Goal: Task Accomplishment & Management: Complete application form

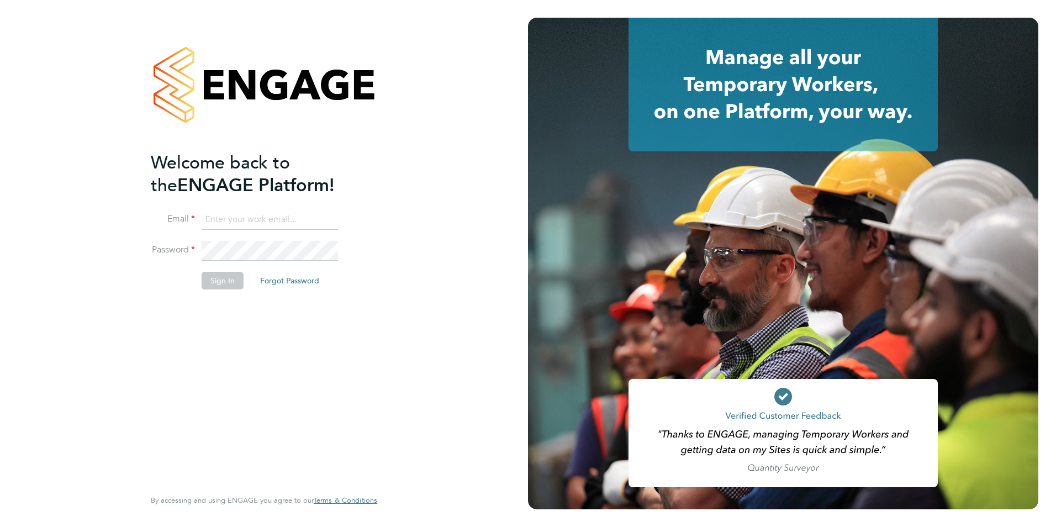
type input "jack.baron@HunterEducation.co.uk"
click at [231, 282] on button "Sign In" at bounding box center [223, 281] width 42 height 18
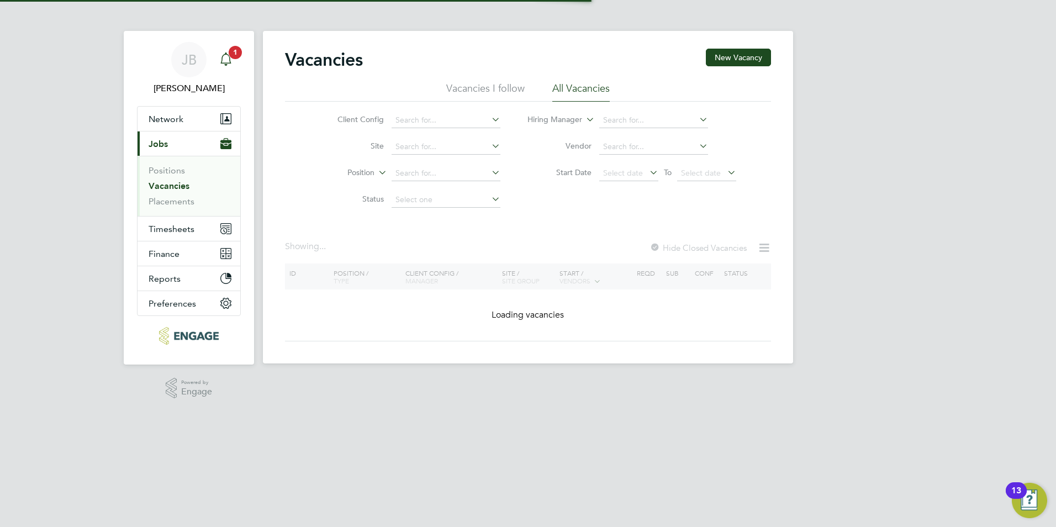
click at [238, 57] on span "1" at bounding box center [235, 52] width 13 height 13
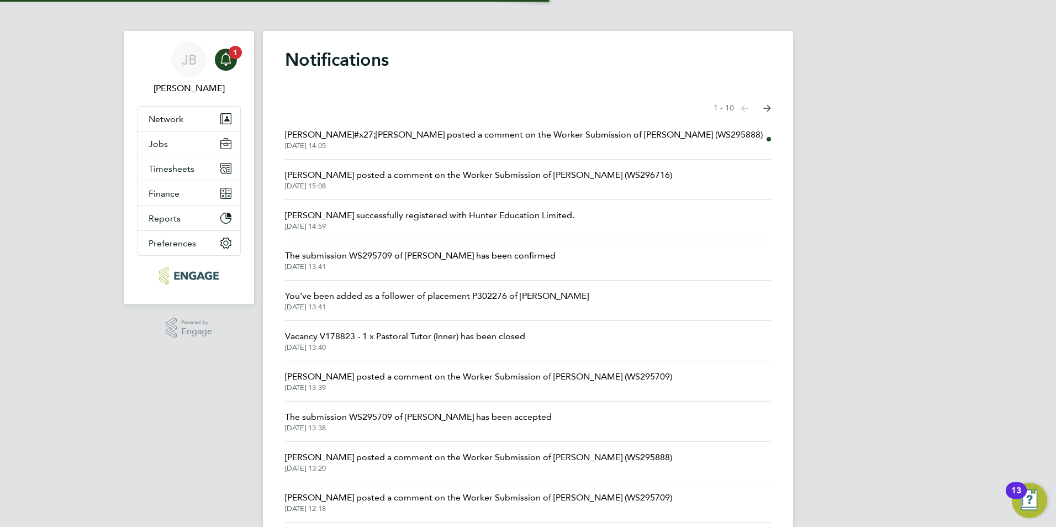
click at [419, 135] on span "Francesca O&#x27;Riordan posted a comment on the Worker Submission of Mark Grub…" at bounding box center [524, 134] width 478 height 13
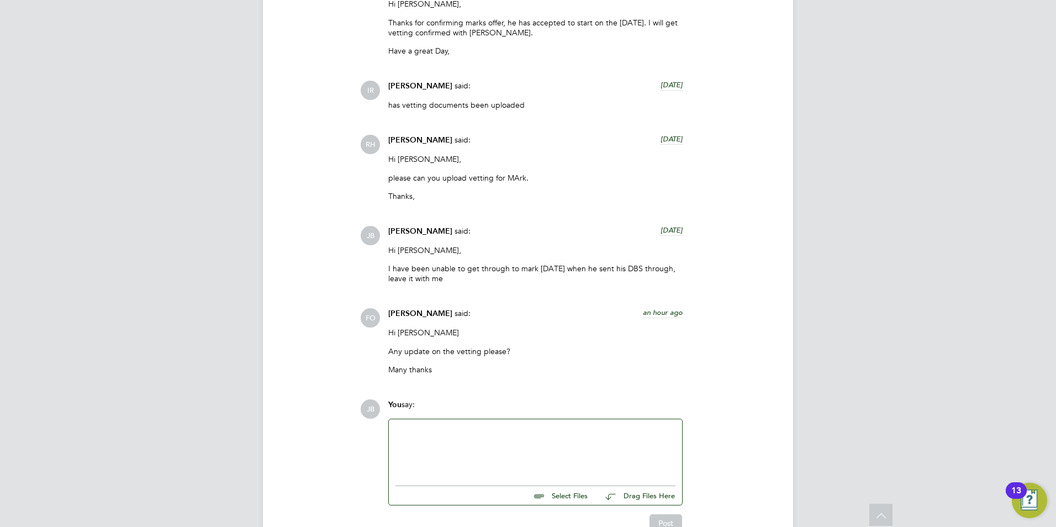
scroll to position [1535, 0]
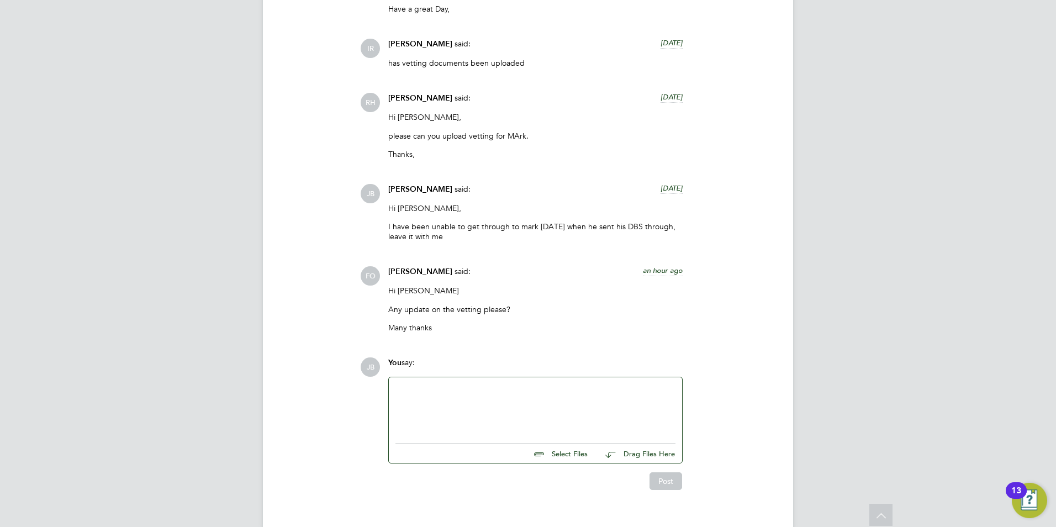
click at [415, 384] on div at bounding box center [535, 407] width 280 height 47
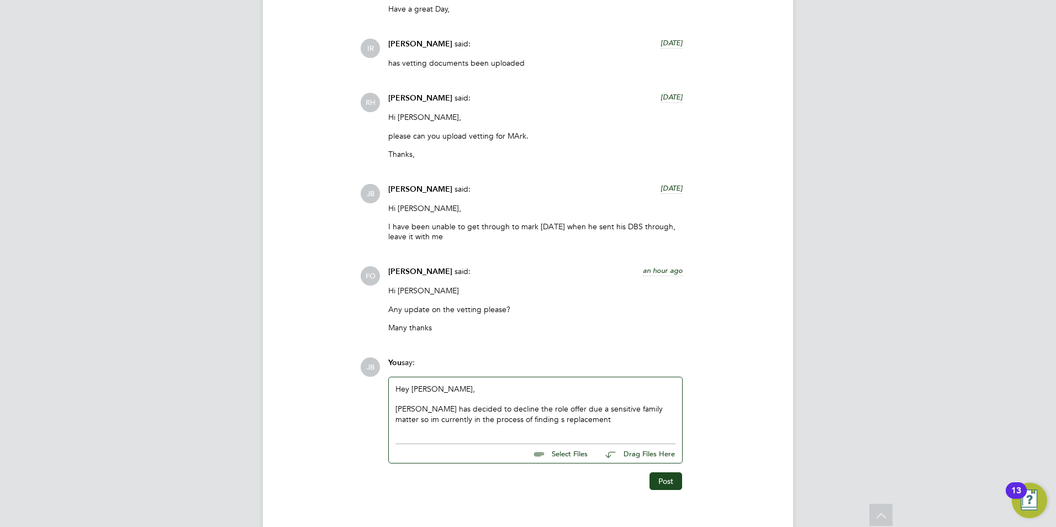
click at [517, 404] on div "Mark has decided to decline the role offer due a sensitive family matter so im …" at bounding box center [535, 414] width 280 height 20
click at [563, 405] on div "Hey Francesca, Mark has decided to decline the role offer due a sensitive famil…" at bounding box center [535, 407] width 280 height 47
click at [637, 404] on div "Mark has decided to decline the role offer due a sensitive family matter so I'm…" at bounding box center [535, 419] width 280 height 30
drag, startPoint x: 637, startPoint y: 400, endPoint x: 643, endPoint y: 404, distance: 6.7
drag, startPoint x: 643, startPoint y: 404, endPoint x: 628, endPoint y: 289, distance: 116.4
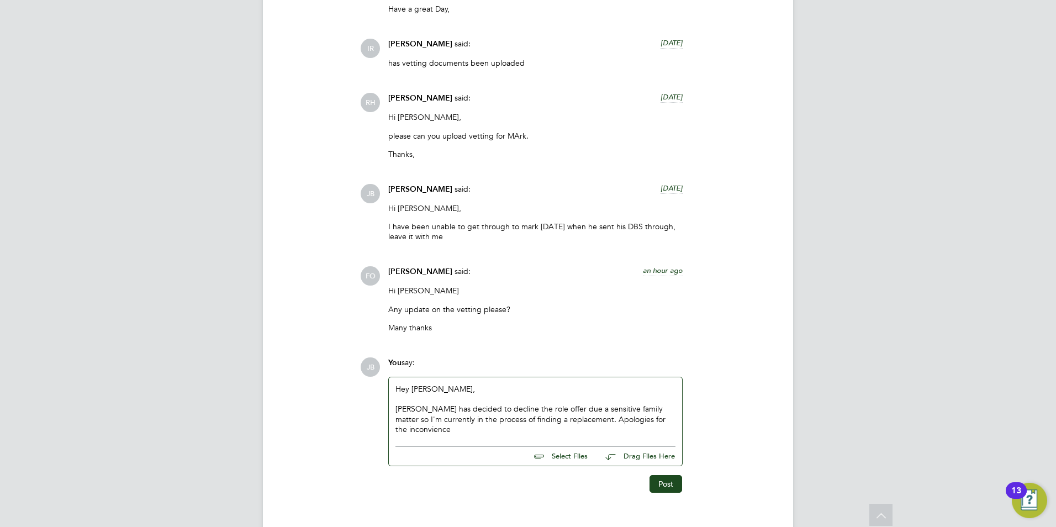
click at [583, 266] on div "Francesca O'Riordan said: an hour ago" at bounding box center [535, 275] width 294 height 19
click at [672, 475] on button "Post" at bounding box center [665, 484] width 33 height 18
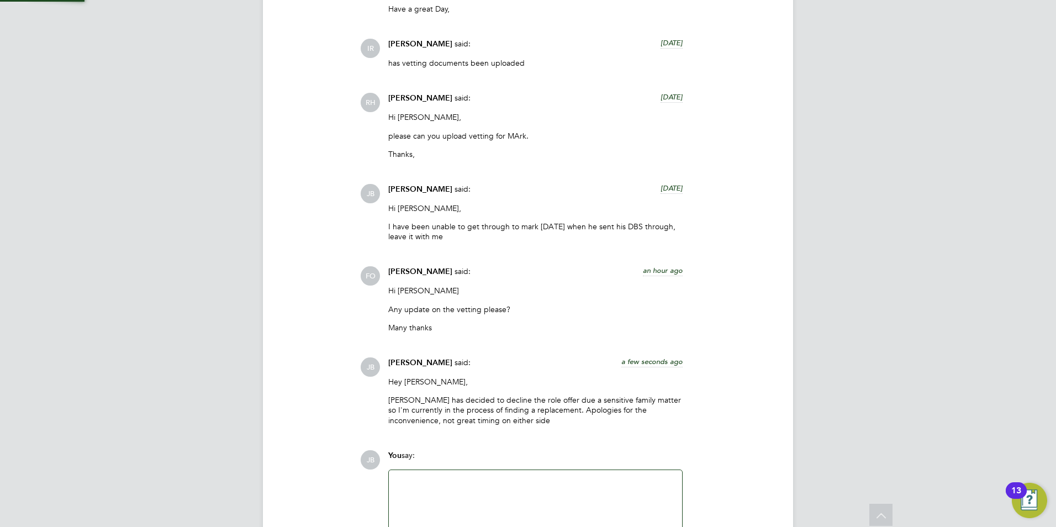
scroll to position [1628, 0]
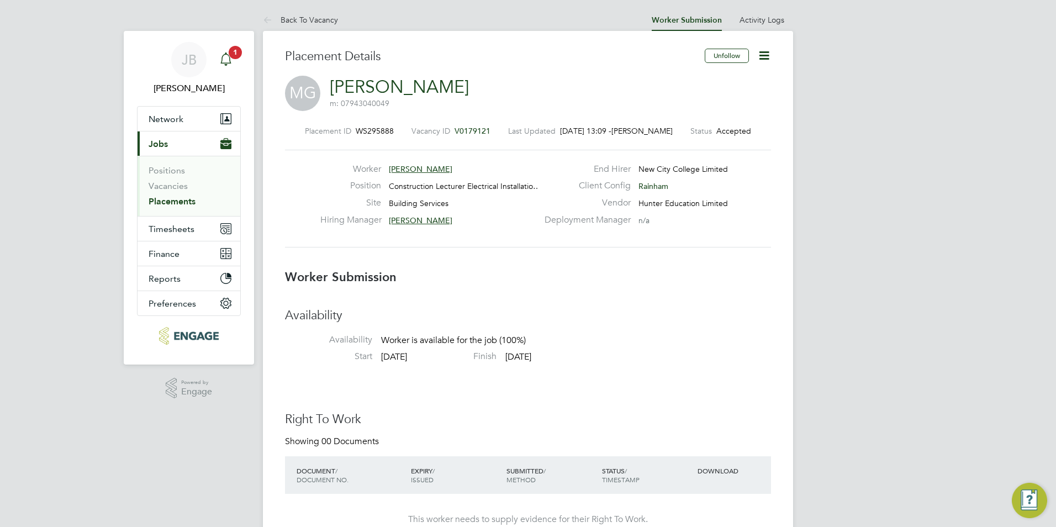
click at [223, 47] on link "Notifications 1" at bounding box center [226, 59] width 22 height 35
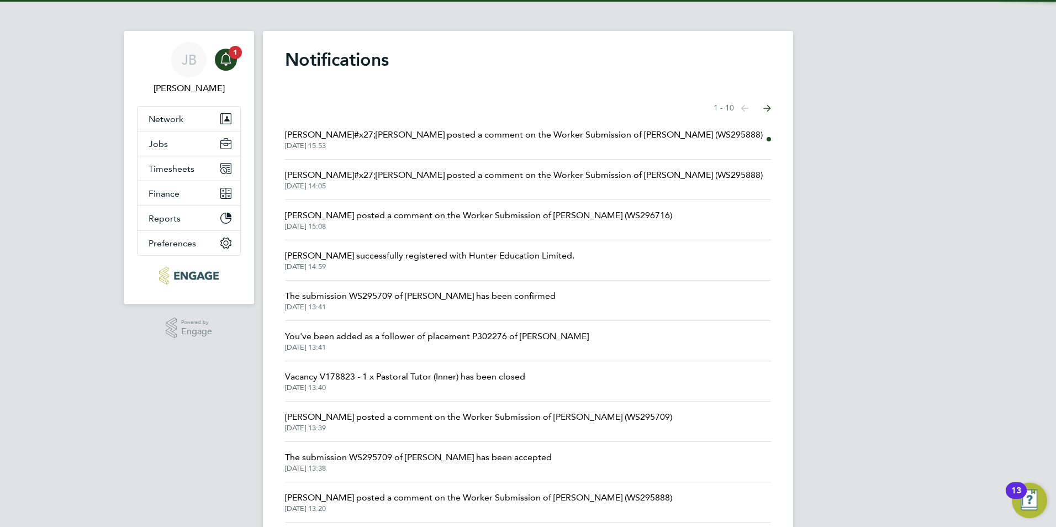
click at [439, 135] on span "Francesca O&#x27;Riordan posted a comment on the Worker Submission of Mark Grub…" at bounding box center [524, 134] width 478 height 13
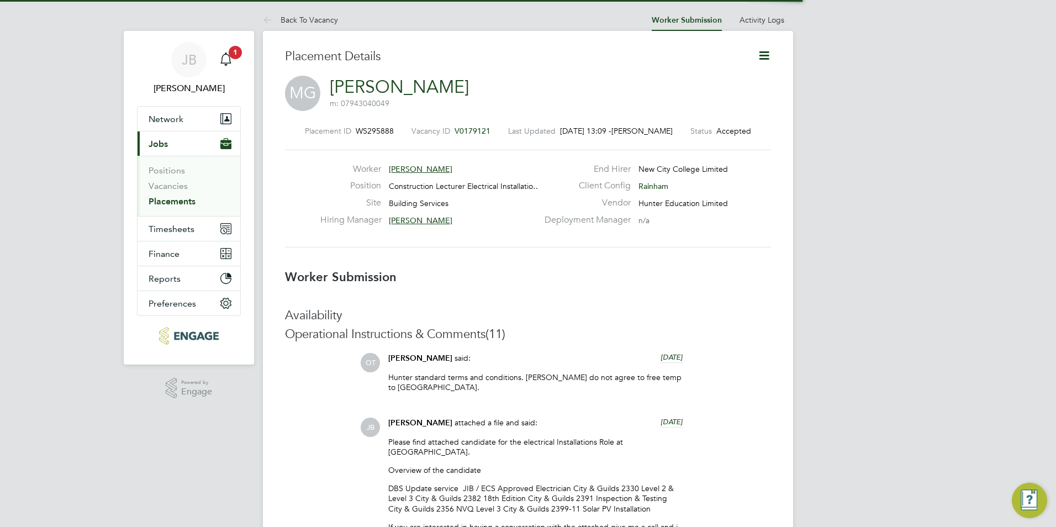
scroll to position [6, 6]
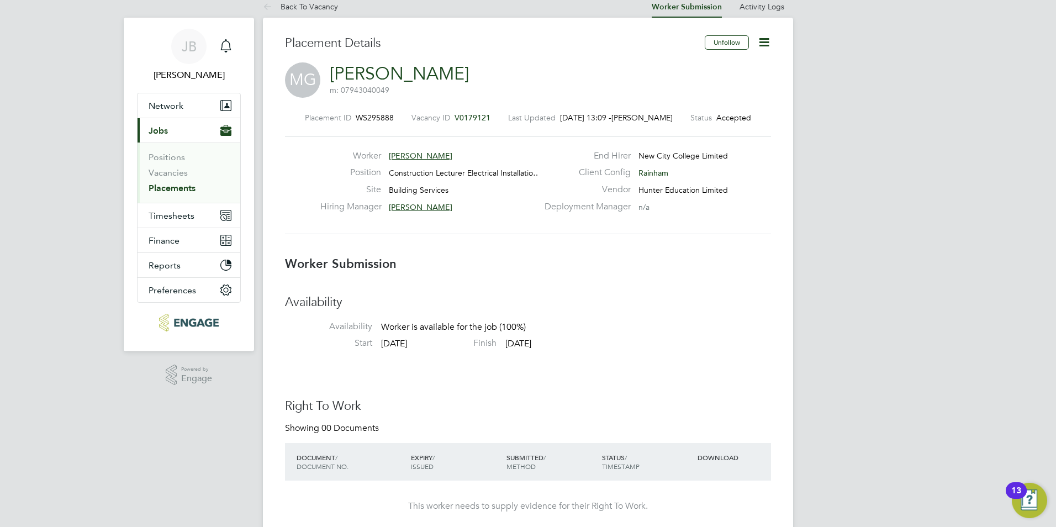
click at [462, 117] on span "V0179121" at bounding box center [473, 118] width 36 height 10
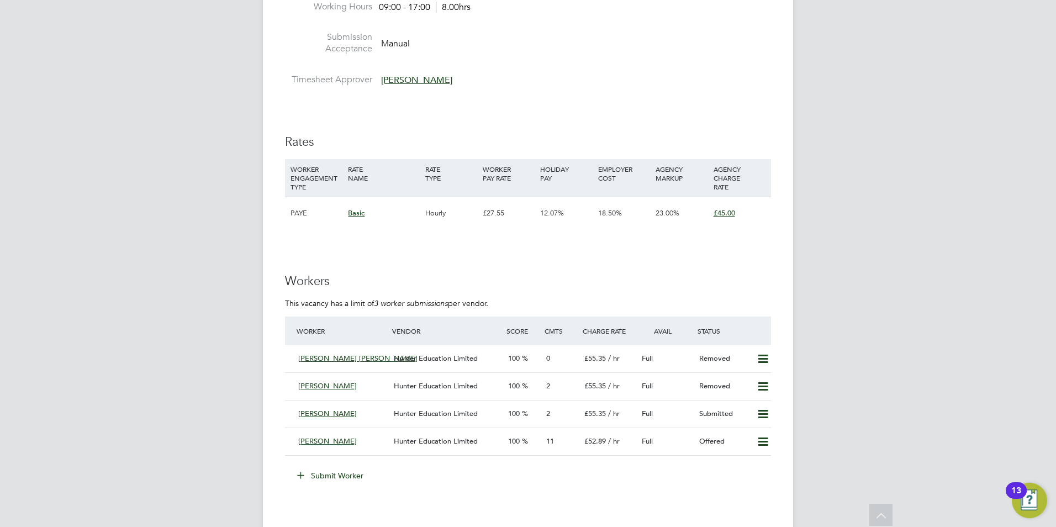
click at [338, 477] on button "Submit Worker" at bounding box center [330, 476] width 83 height 18
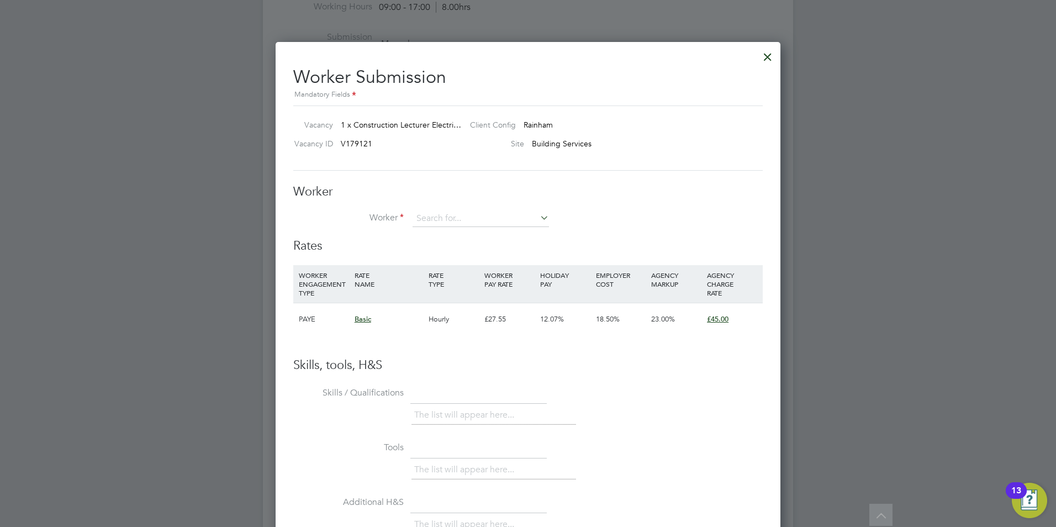
click at [769, 57] on div at bounding box center [768, 54] width 20 height 20
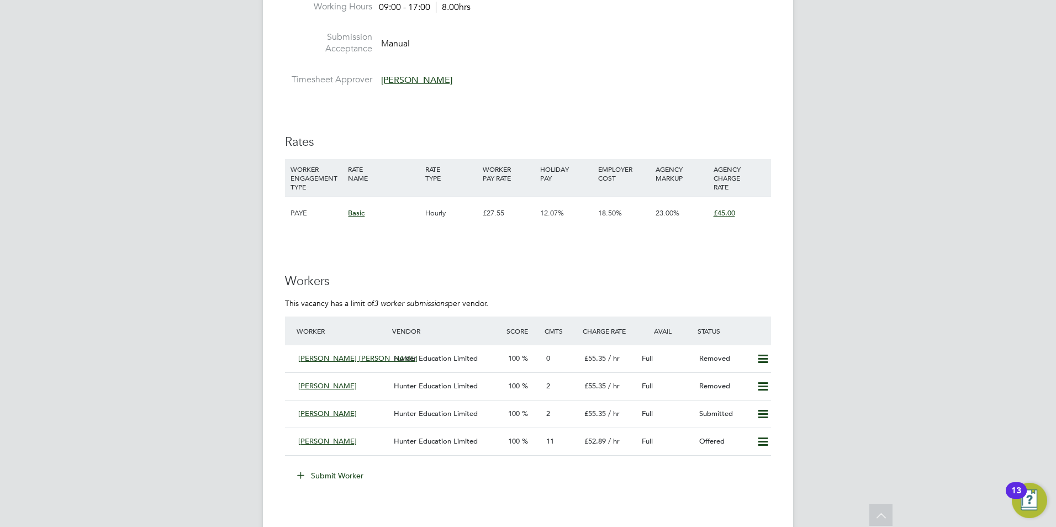
click at [347, 476] on button "Submit Worker" at bounding box center [330, 476] width 83 height 18
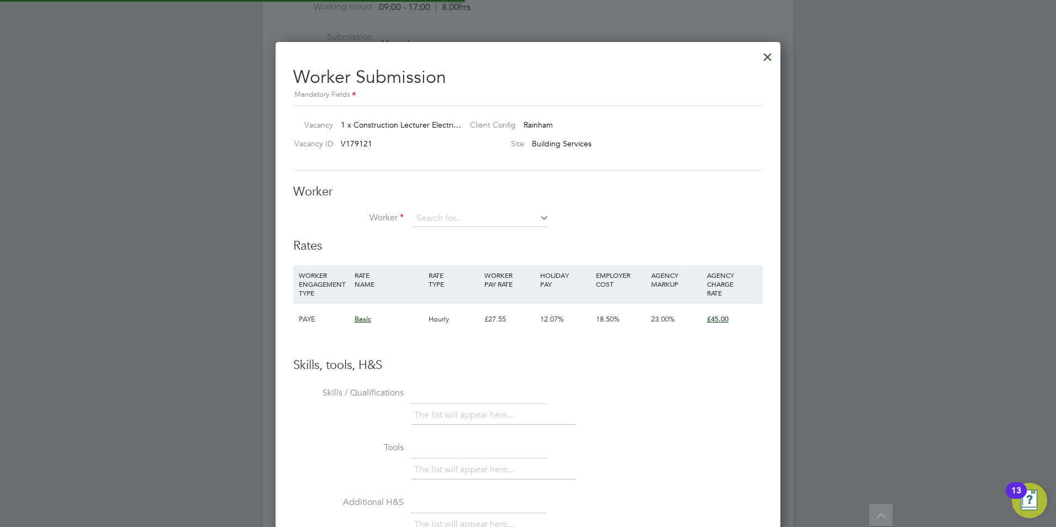
scroll to position [33, 75]
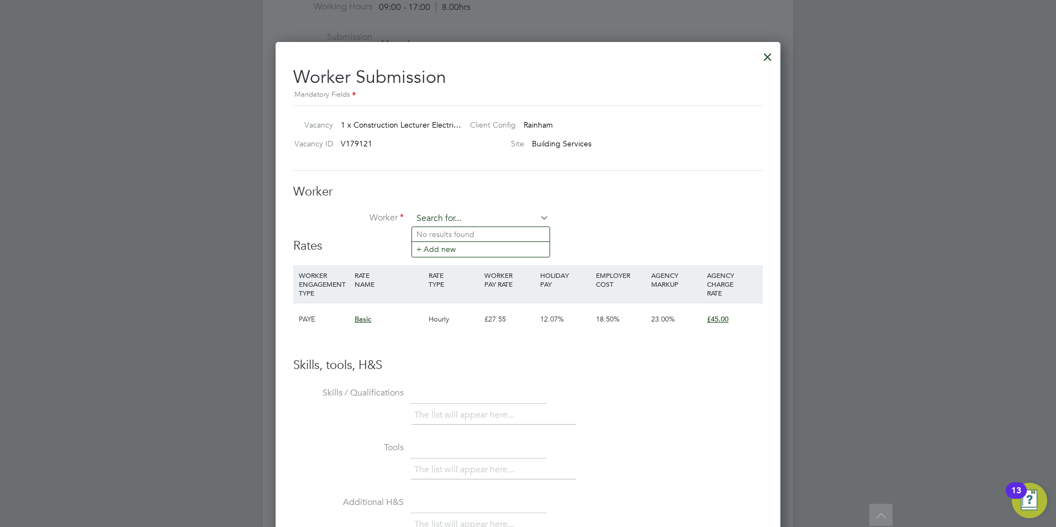
click at [479, 218] on input at bounding box center [481, 218] width 136 height 17
click at [477, 236] on li "Oghbazghi Kafe l" at bounding box center [481, 234] width 138 height 15
type input "Oghbazghi Kafel"
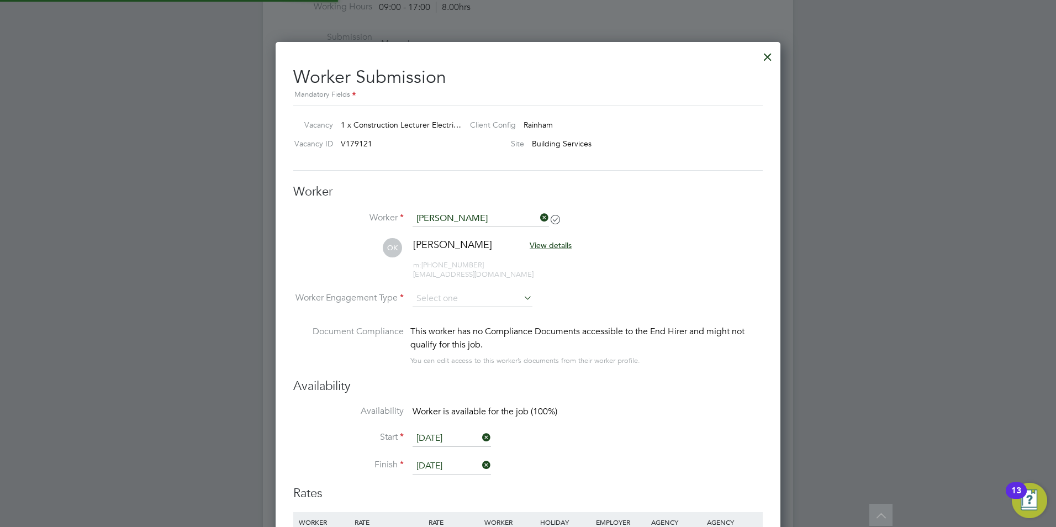
scroll to position [918, 505]
click at [466, 300] on input at bounding box center [473, 299] width 120 height 17
drag, startPoint x: 445, startPoint y: 312, endPoint x: 515, endPoint y: 381, distance: 97.6
click at [446, 314] on li "Contract" at bounding box center [472, 314] width 121 height 14
type input "Contract"
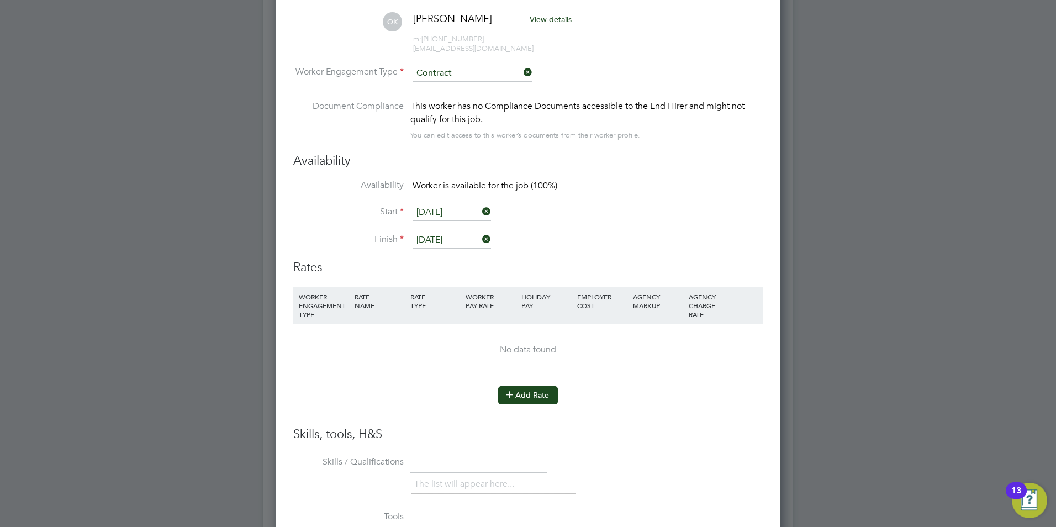
scroll to position [2132, 0]
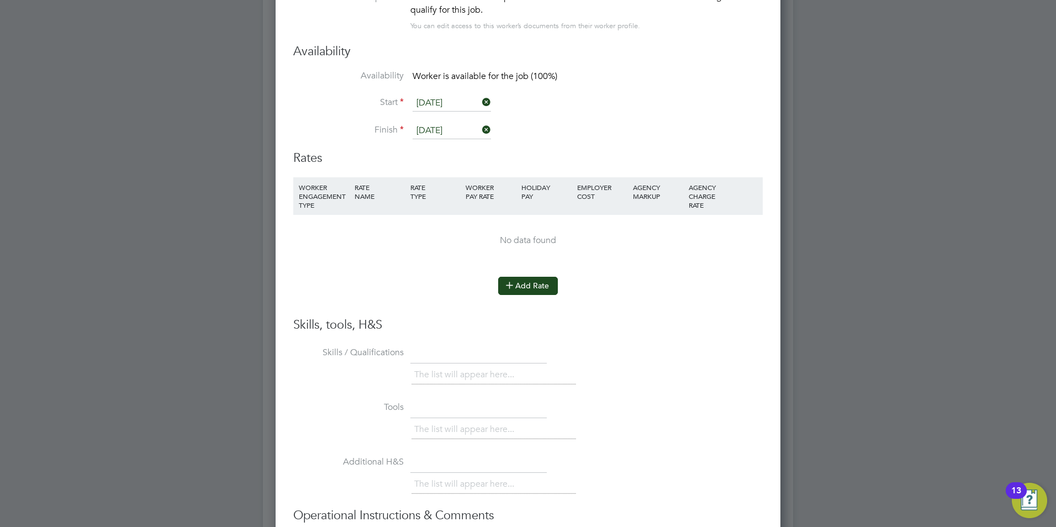
click at [514, 282] on icon at bounding box center [509, 285] width 8 height 8
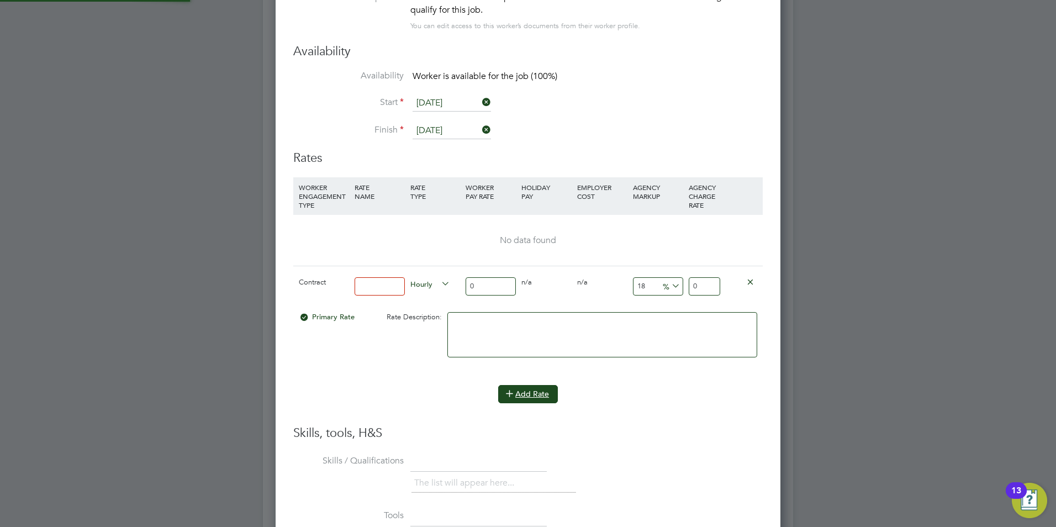
scroll to position [1022, 505]
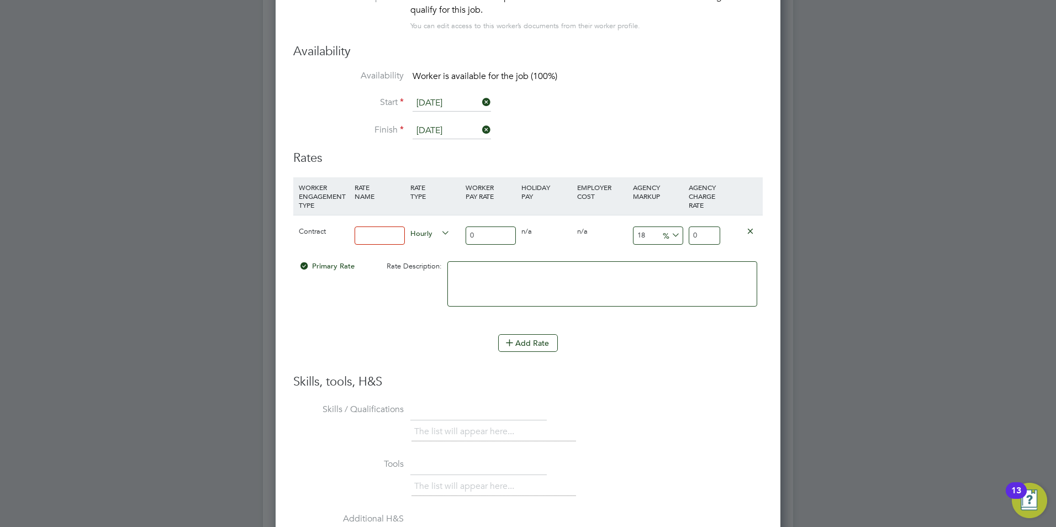
click at [362, 229] on input at bounding box center [380, 235] width 50 height 18
type input "basic"
click at [501, 226] on input "0" at bounding box center [491, 235] width 50 height 18
type input "4"
type input "4.72"
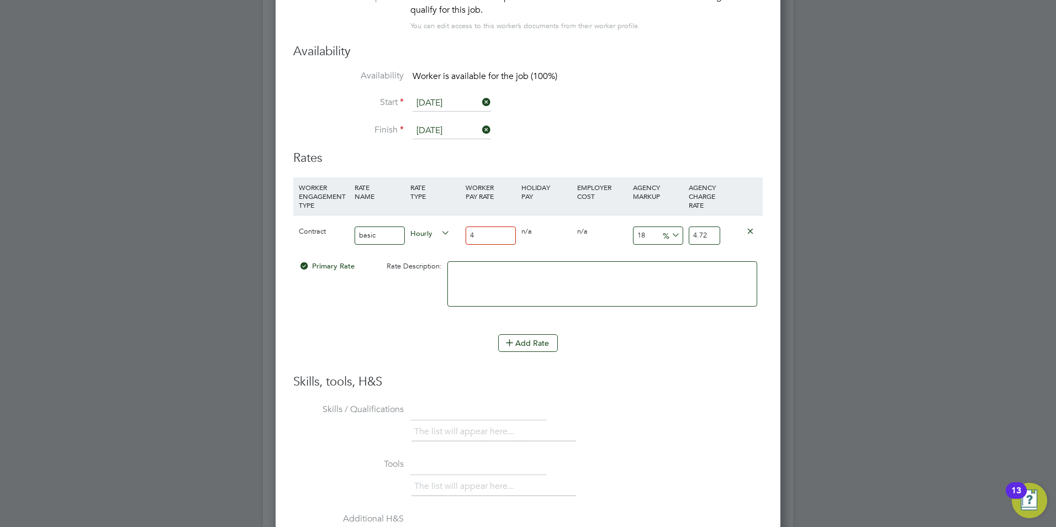
type input "46"
type input "54.28"
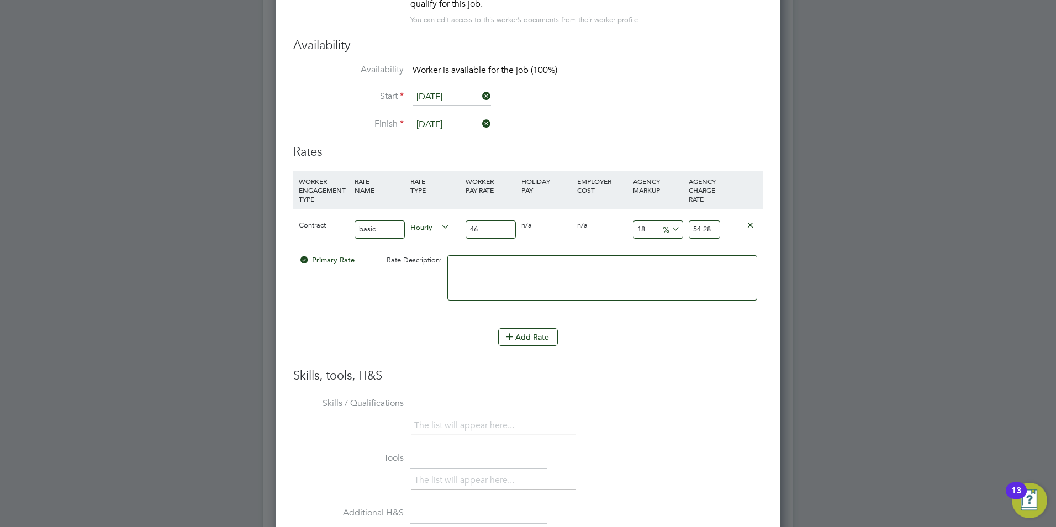
type input "46"
click at [651, 230] on input "18" at bounding box center [658, 229] width 50 height 18
type input "1"
type input "46.46"
type input "2"
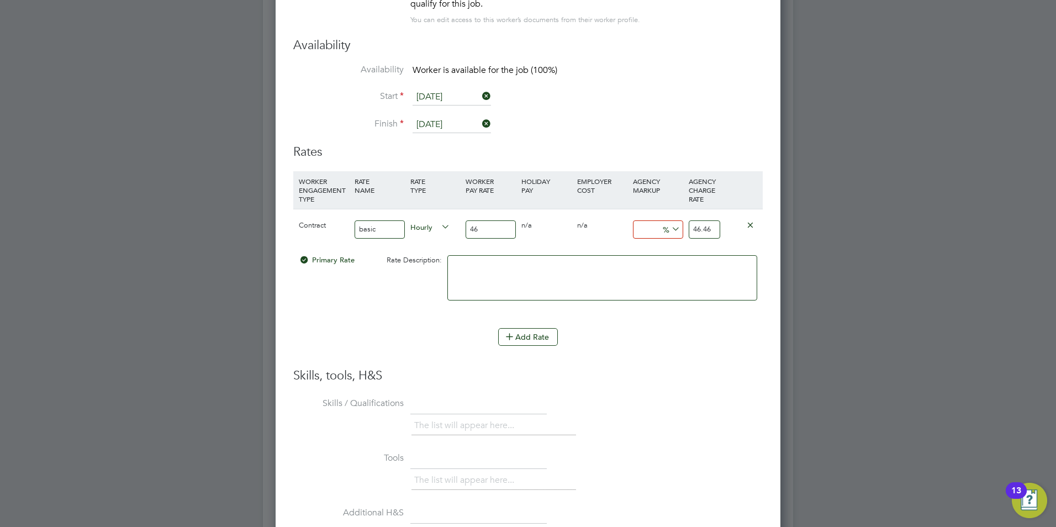
type input "46.92"
type input "23"
type input "56.58"
type input "23"
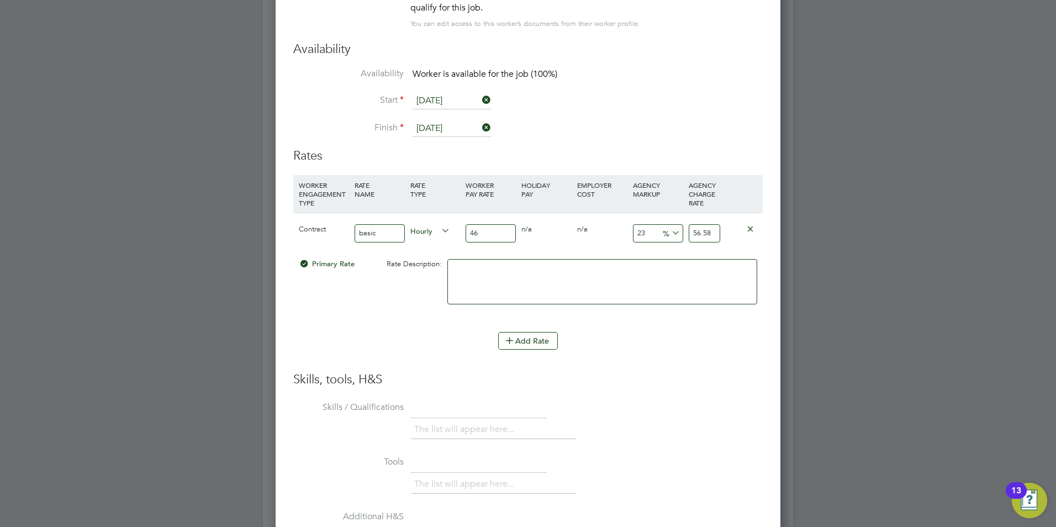
click at [474, 233] on input "46" at bounding box center [491, 233] width 50 height 18
click at [482, 231] on input "46" at bounding box center [491, 233] width 50 height 18
type input "4"
type input "4.92"
type input "45"
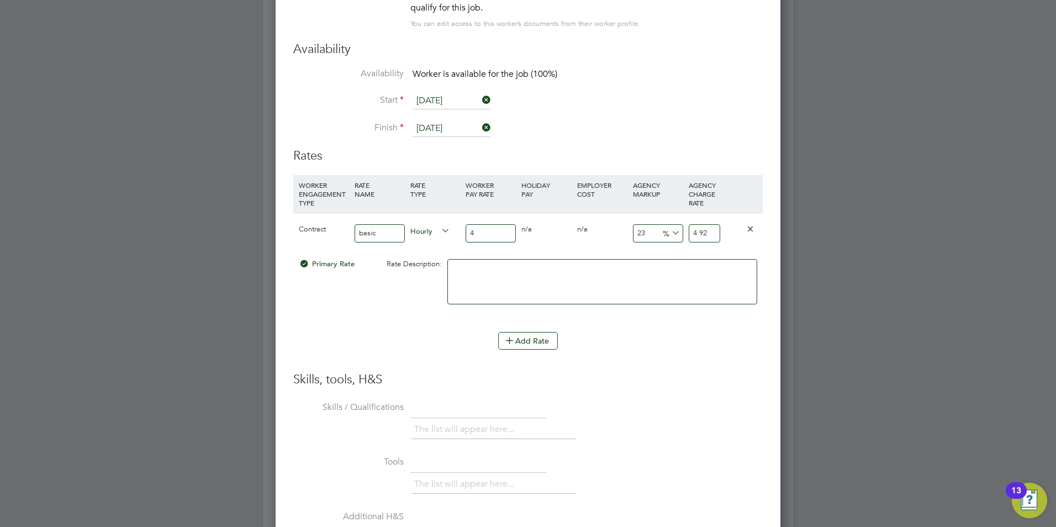
type input "55.35"
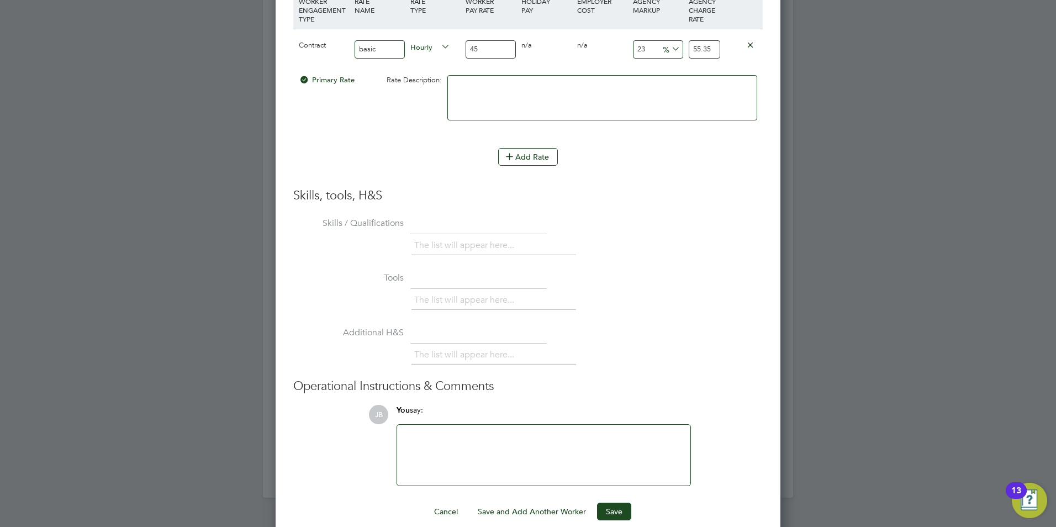
scroll to position [2334, 0]
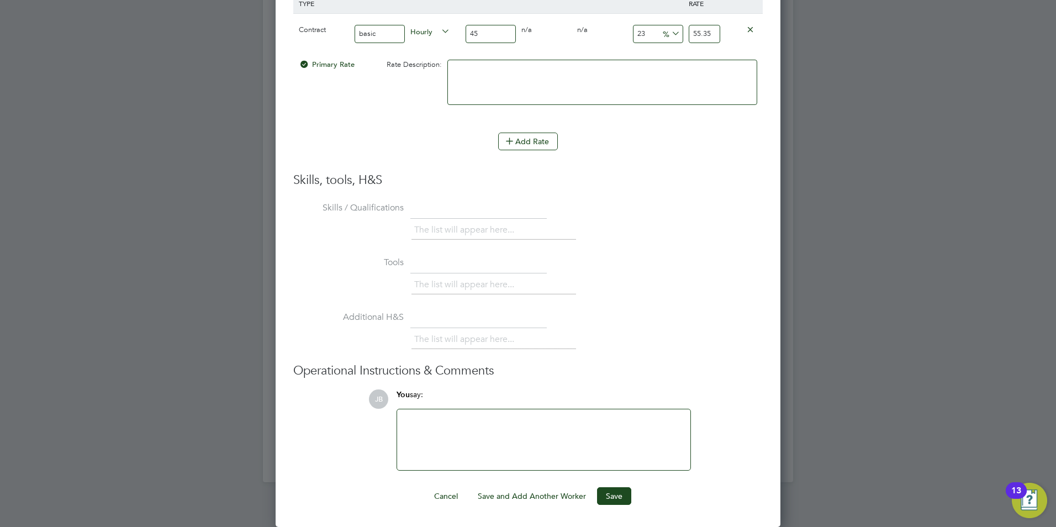
type input "45"
click at [420, 420] on div at bounding box center [544, 439] width 280 height 47
click at [418, 417] on div at bounding box center [544, 439] width 280 height 47
click at [612, 500] on button "Save" at bounding box center [614, 496] width 34 height 18
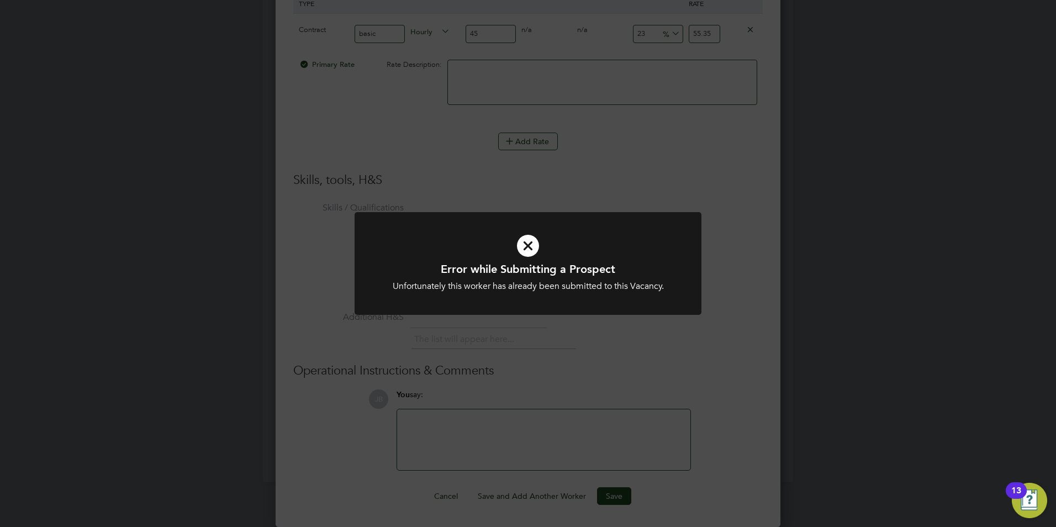
click at [561, 297] on div at bounding box center [528, 263] width 347 height 103
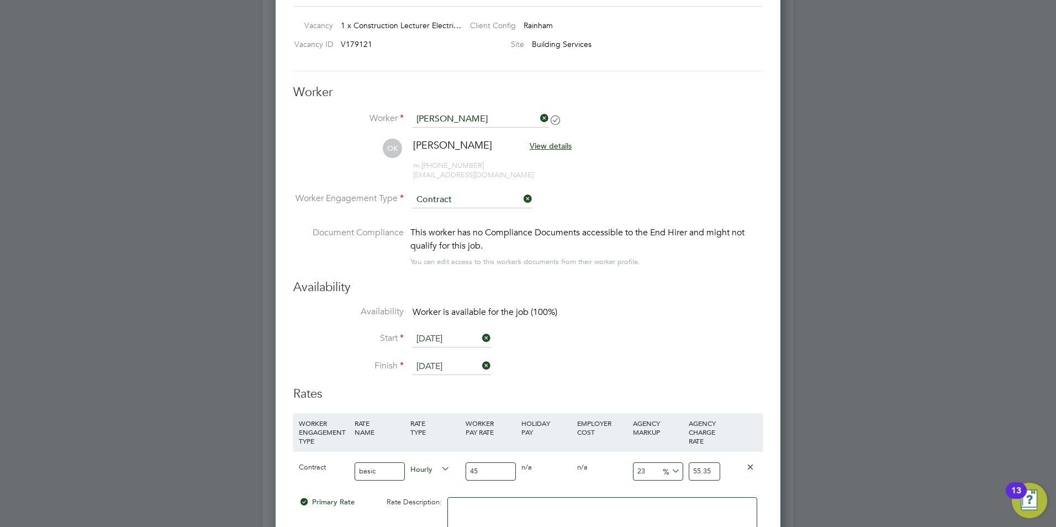
scroll to position [1896, 0]
click at [538, 119] on icon at bounding box center [538, 118] width 0 height 15
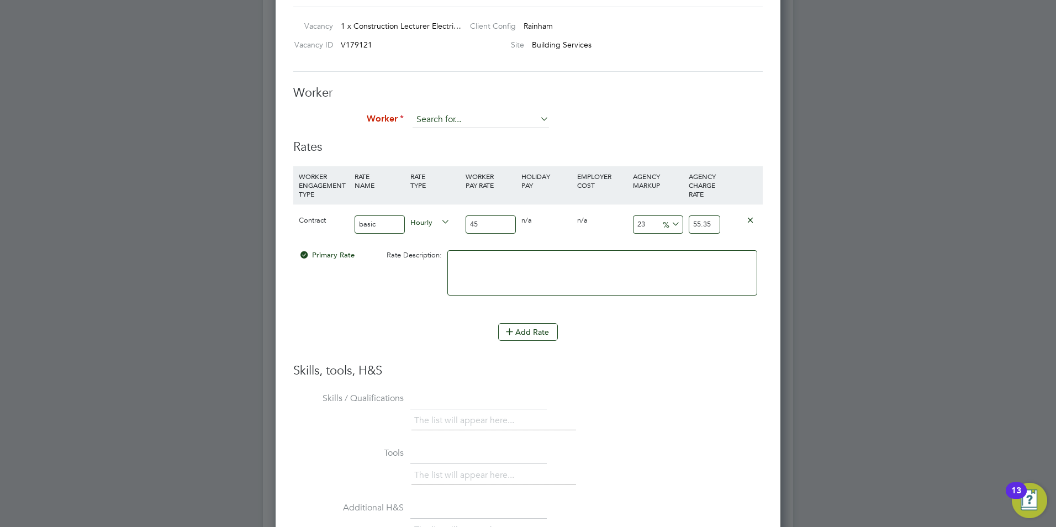
scroll to position [6, 6]
click at [453, 120] on input at bounding box center [481, 120] width 136 height 17
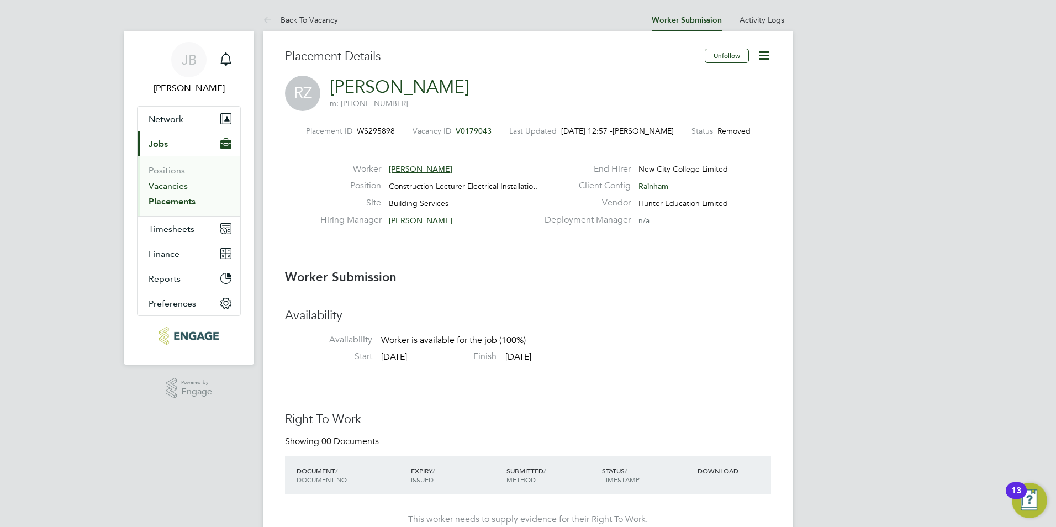
click at [183, 187] on link "Vacancies" at bounding box center [168, 186] width 39 height 10
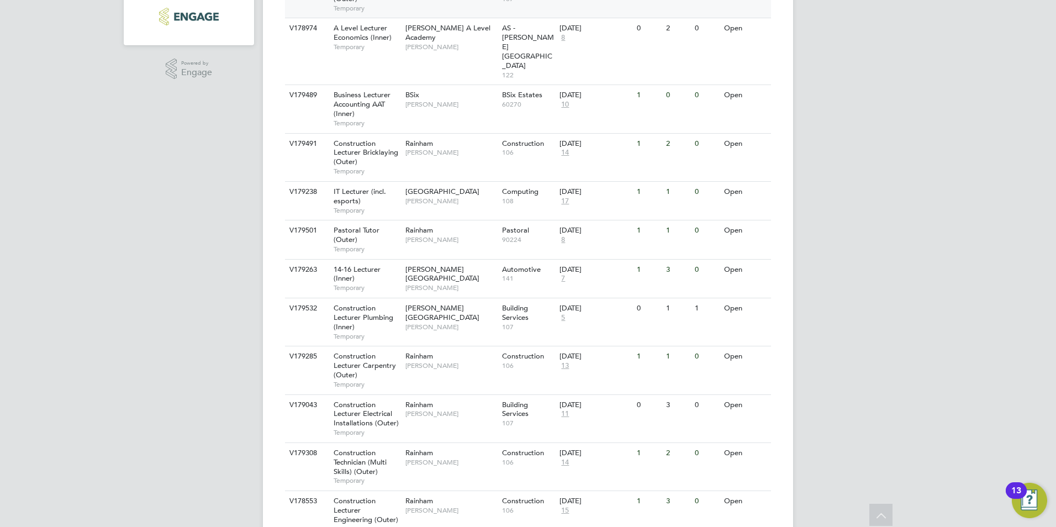
scroll to position [321, 0]
drag, startPoint x: 770, startPoint y: 81, endPoint x: 885, endPoint y: 393, distance: 332.7
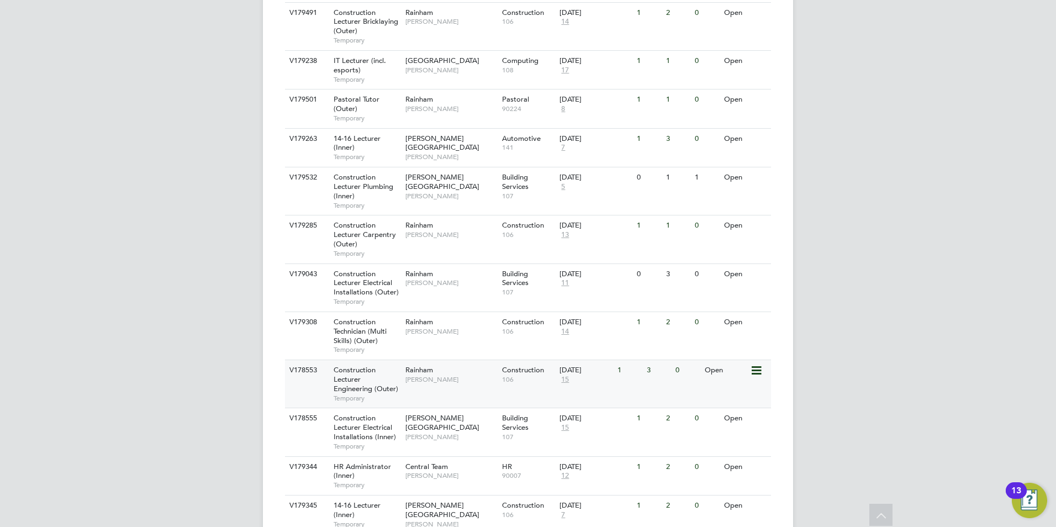
scroll to position [451, 0]
click at [344, 296] on span "Temporary" at bounding box center [367, 300] width 66 height 9
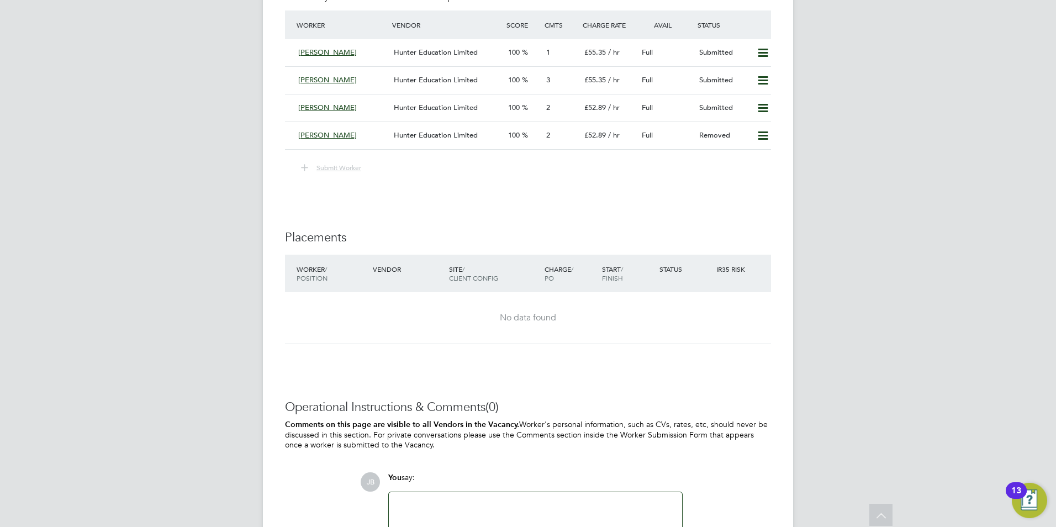
scroll to position [2105, 0]
click at [769, 108] on icon at bounding box center [763, 106] width 14 height 9
click at [744, 129] on li "Remove" at bounding box center [747, 129] width 43 height 15
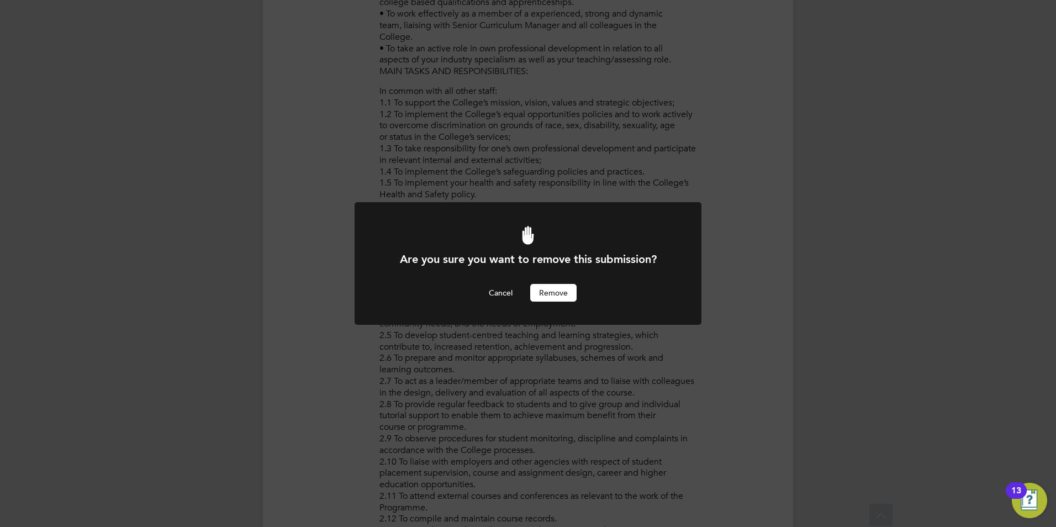
scroll to position [0, 0]
drag, startPoint x: 553, startPoint y: 288, endPoint x: 546, endPoint y: 285, distance: 7.4
click at [553, 288] on button "Remove" at bounding box center [553, 293] width 46 height 18
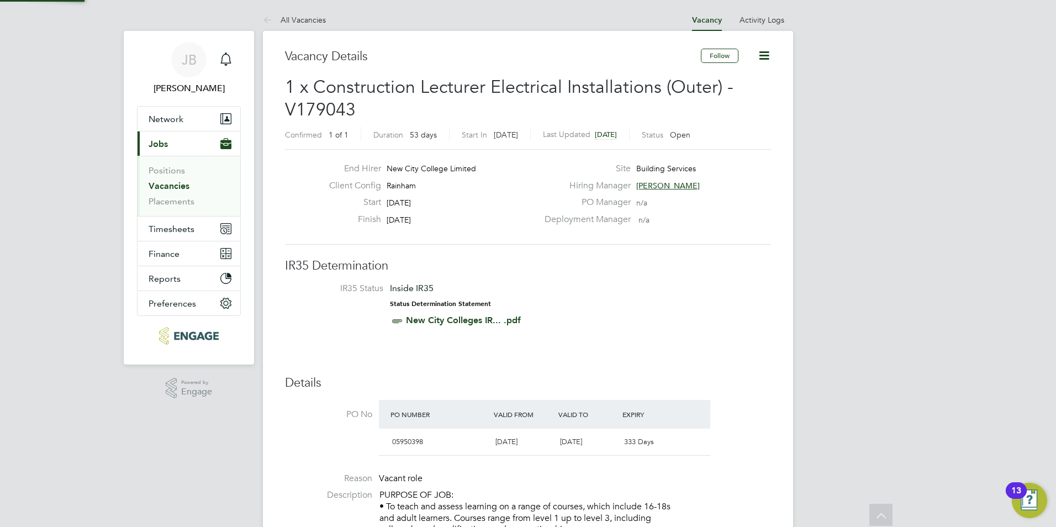
scroll to position [527, 0]
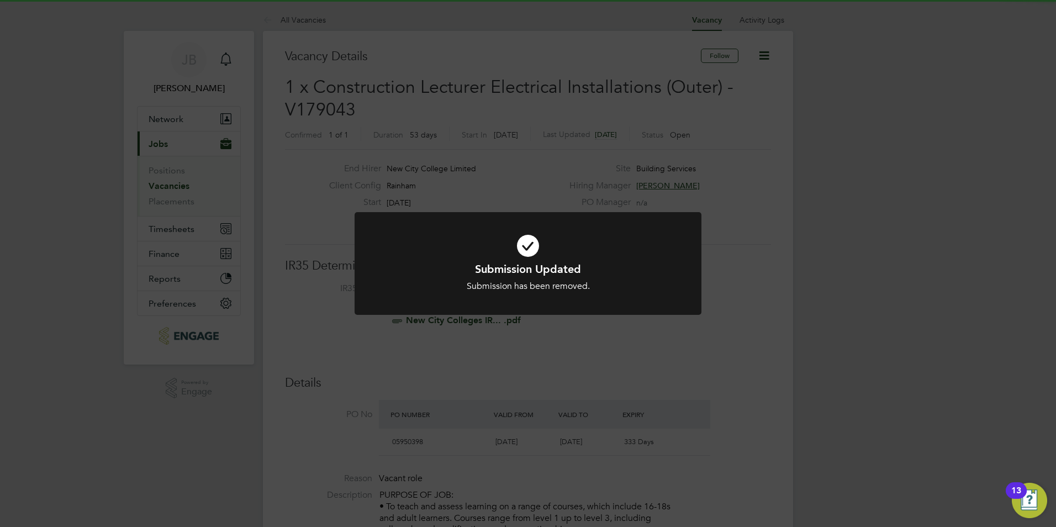
click at [520, 212] on div at bounding box center [528, 263] width 347 height 103
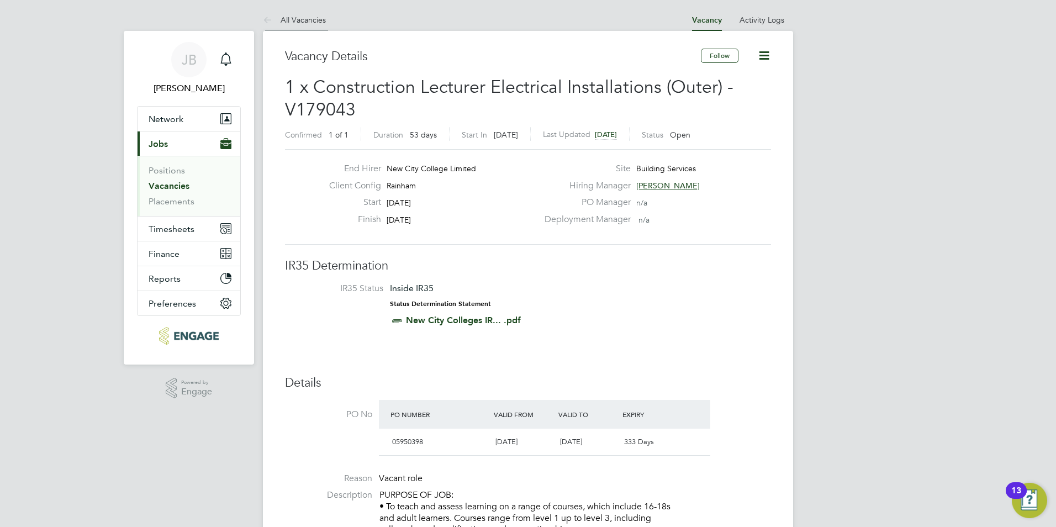
click at [313, 20] on link "All Vacancies" at bounding box center [294, 20] width 63 height 10
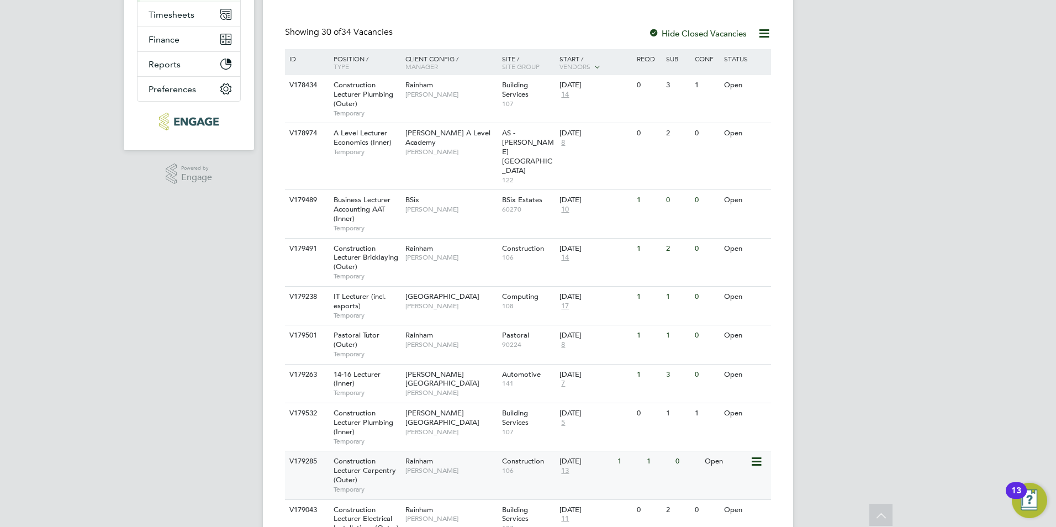
click at [365, 453] on div "Construction Lecturer Carpentry (Outer) Temporary" at bounding box center [363, 474] width 77 height 47
drag, startPoint x: 775, startPoint y: 14, endPoint x: 771, endPoint y: 28, distance: 14.5
click at [767, 35] on icon at bounding box center [764, 34] width 14 height 14
click at [446, 37] on div "Showing 30 of 34 Vacancies Hide Closed Vacancies" at bounding box center [528, 38] width 486 height 23
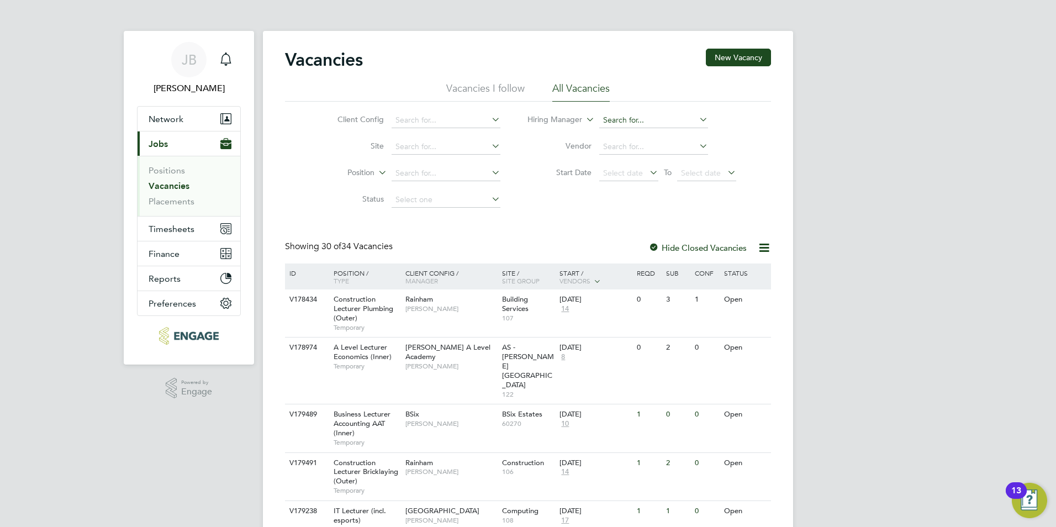
click at [659, 116] on input at bounding box center [653, 120] width 109 height 15
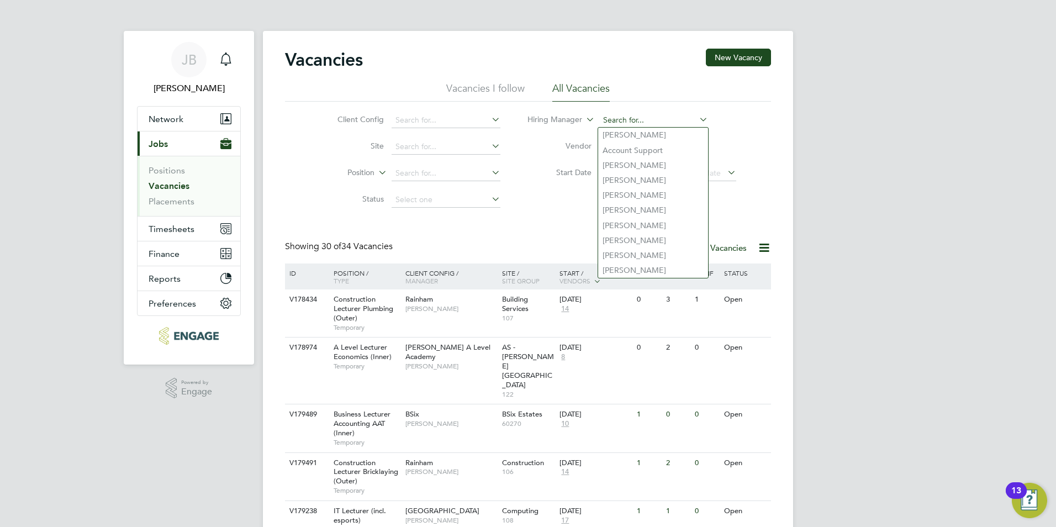
click at [629, 123] on input at bounding box center [653, 120] width 109 height 15
click at [629, 118] on input at bounding box center [653, 120] width 109 height 15
type input "i"
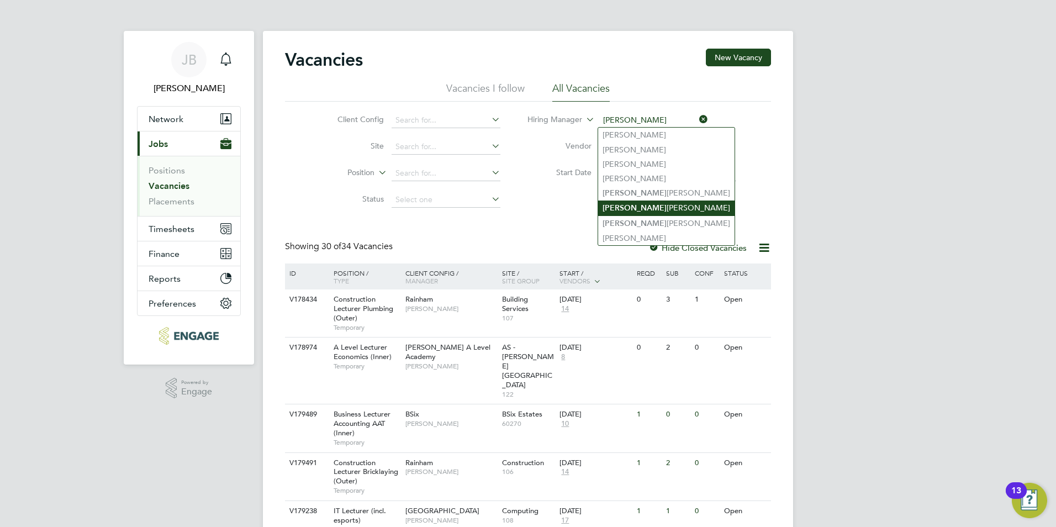
click at [638, 202] on li "Ian Rist" at bounding box center [666, 207] width 136 height 15
type input "[PERSON_NAME]"
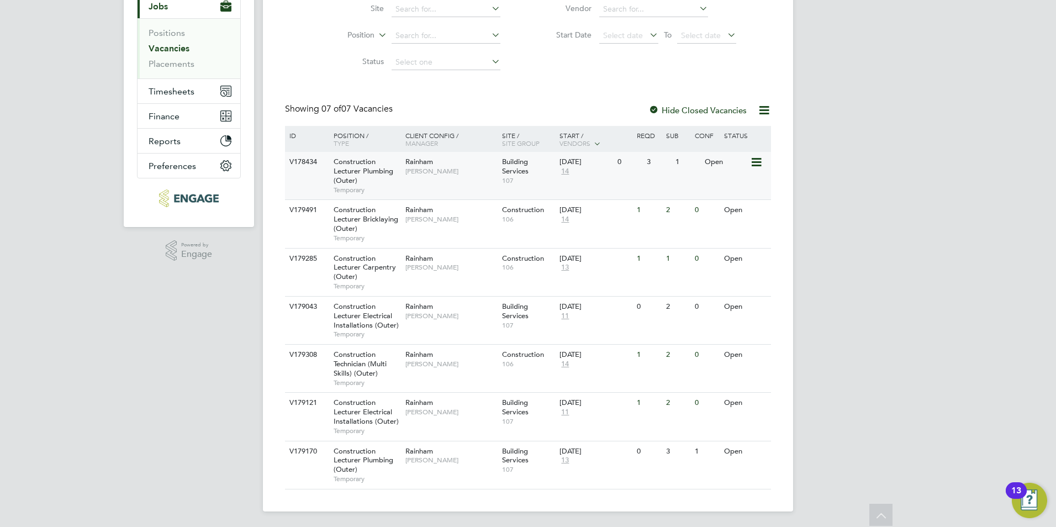
scroll to position [140, 0]
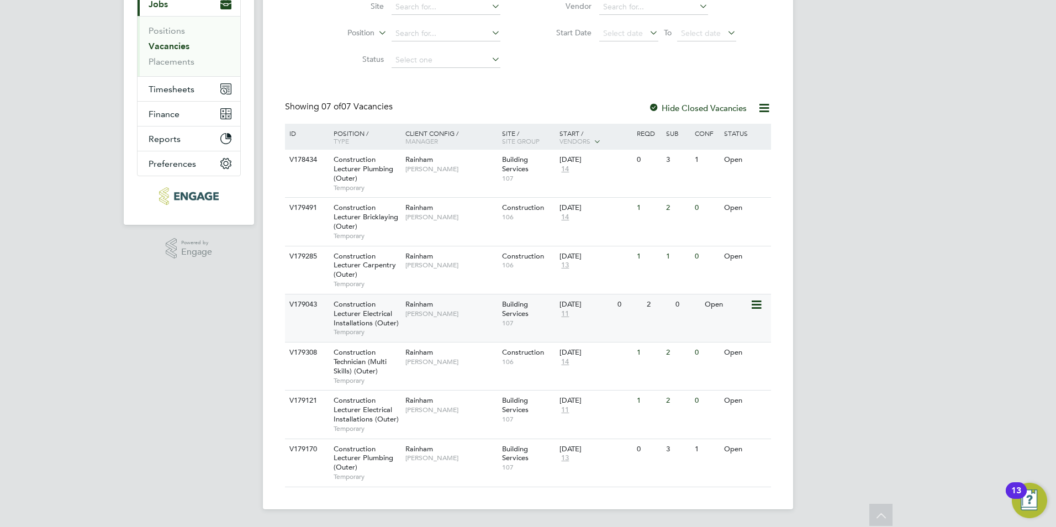
click at [380, 320] on span "Construction Lecturer Electrical Installations (Outer)" at bounding box center [366, 313] width 65 height 28
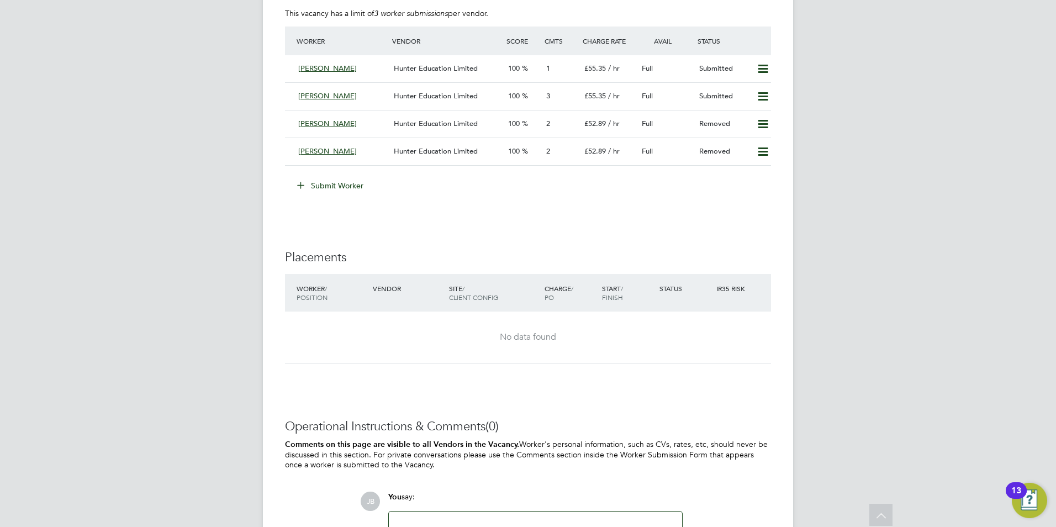
scroll to position [2083, 0]
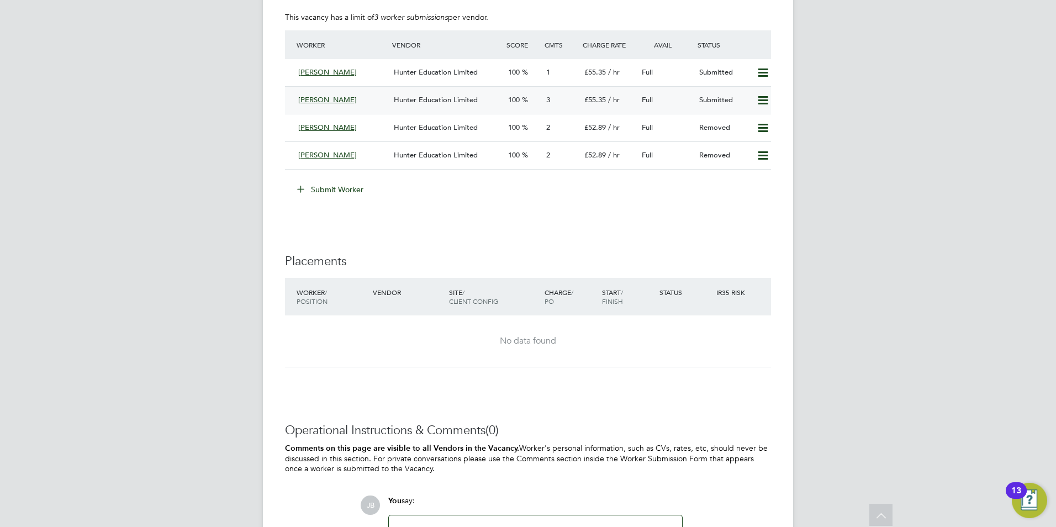
click at [552, 95] on div "3" at bounding box center [561, 100] width 38 height 18
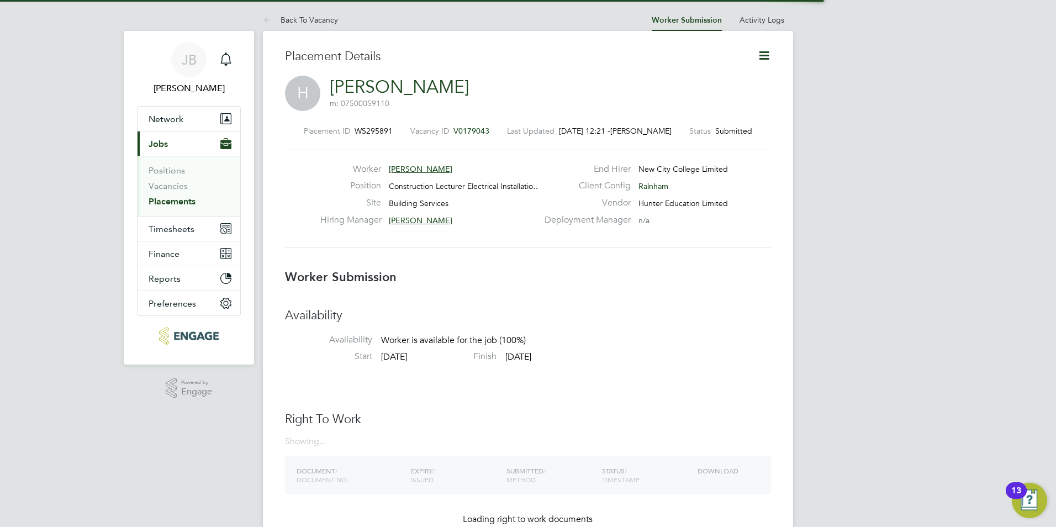
scroll to position [6, 6]
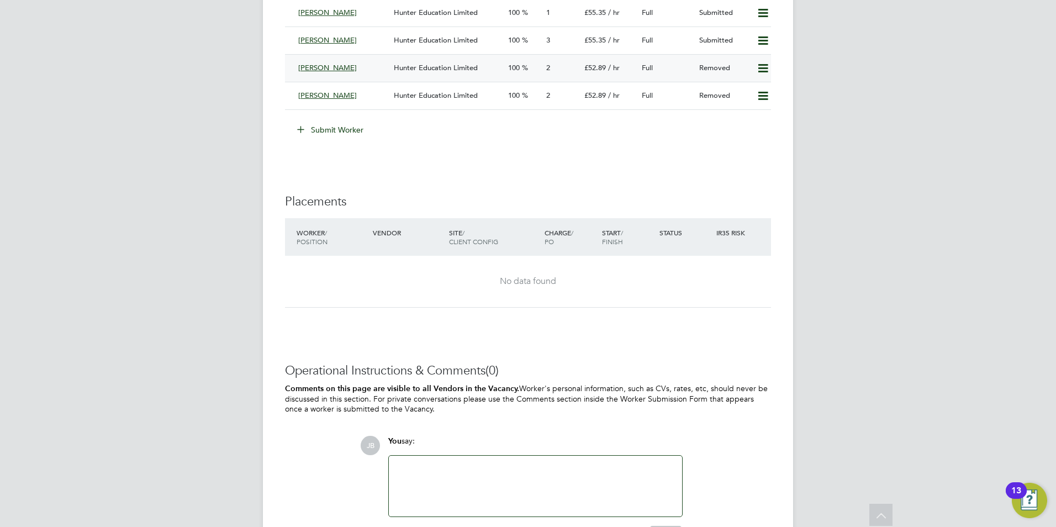
click at [432, 71] on span "Hunter Education Limited" at bounding box center [436, 67] width 84 height 9
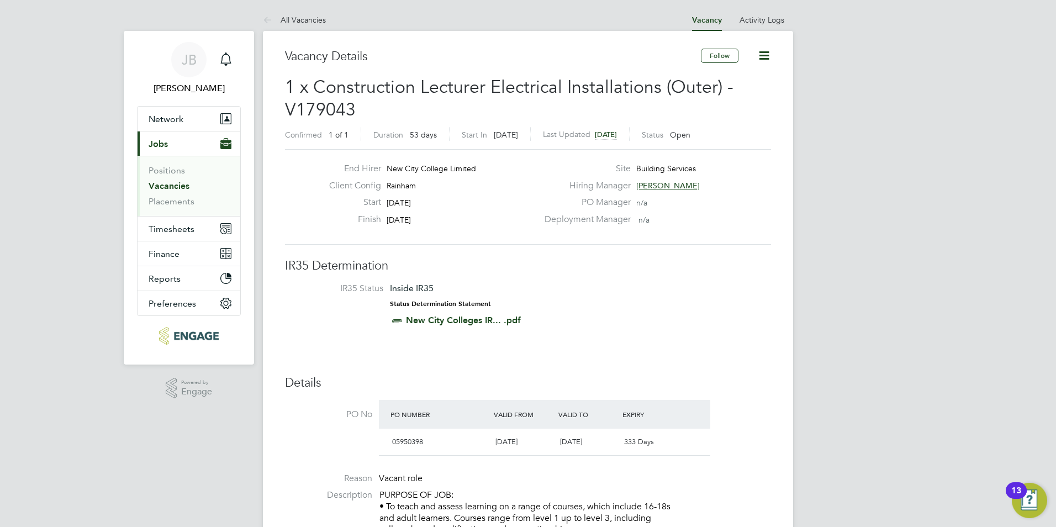
drag, startPoint x: 169, startPoint y: 186, endPoint x: 251, endPoint y: 216, distance: 87.0
click at [168, 186] on link "Vacancies" at bounding box center [169, 186] width 41 height 10
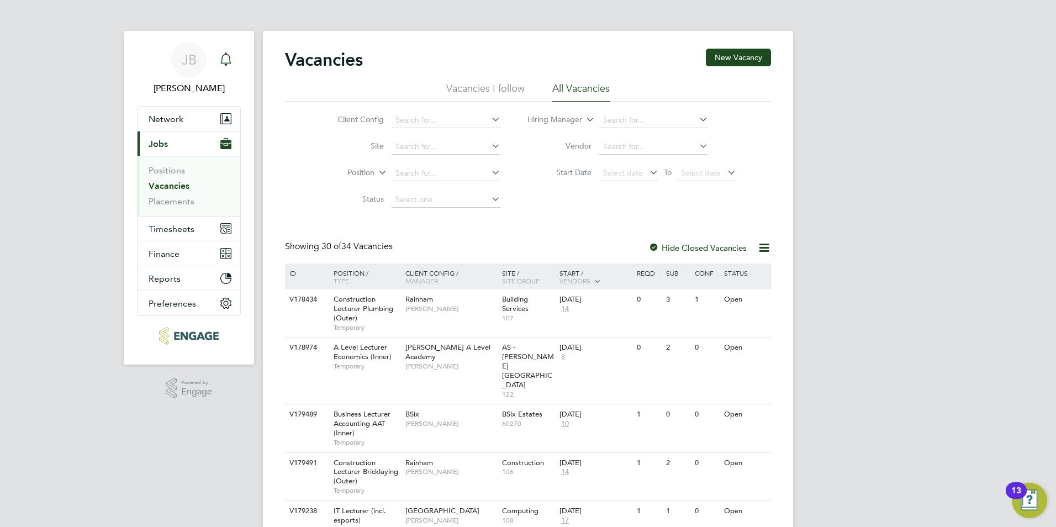
click at [228, 68] on div "Main navigation" at bounding box center [226, 60] width 22 height 22
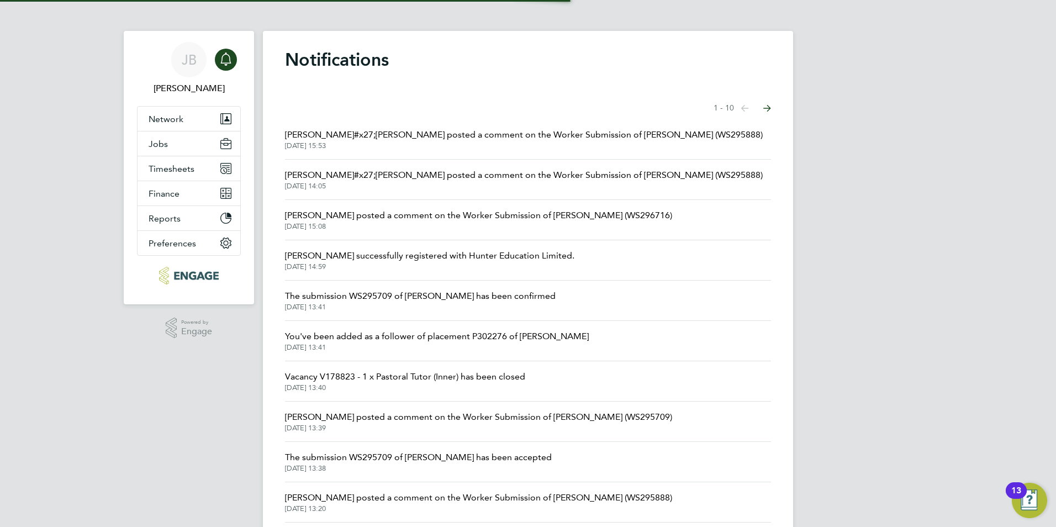
click at [425, 138] on span "[PERSON_NAME]#x27;[PERSON_NAME] posted a comment on the Worker Submission of [P…" at bounding box center [524, 134] width 478 height 13
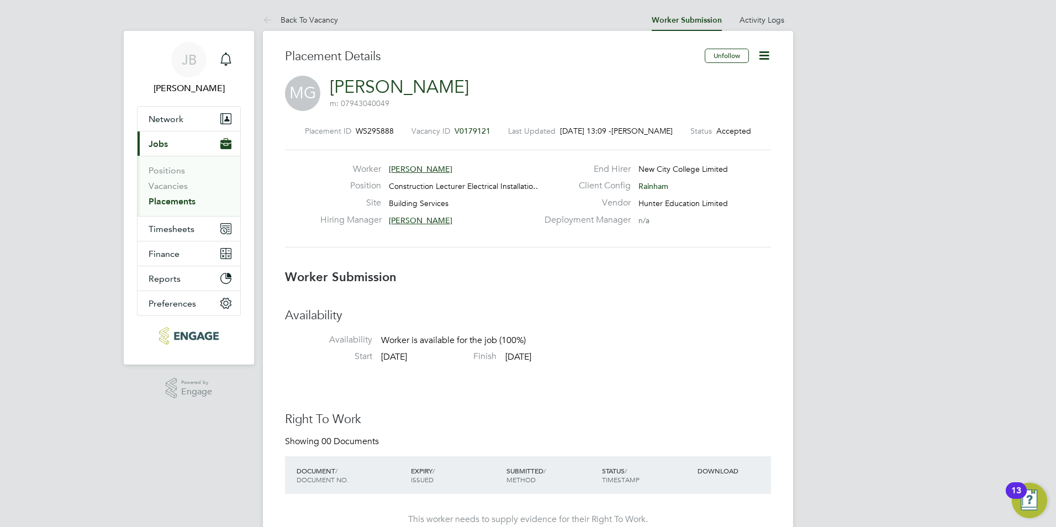
click at [458, 129] on span "V0179121" at bounding box center [473, 131] width 36 height 10
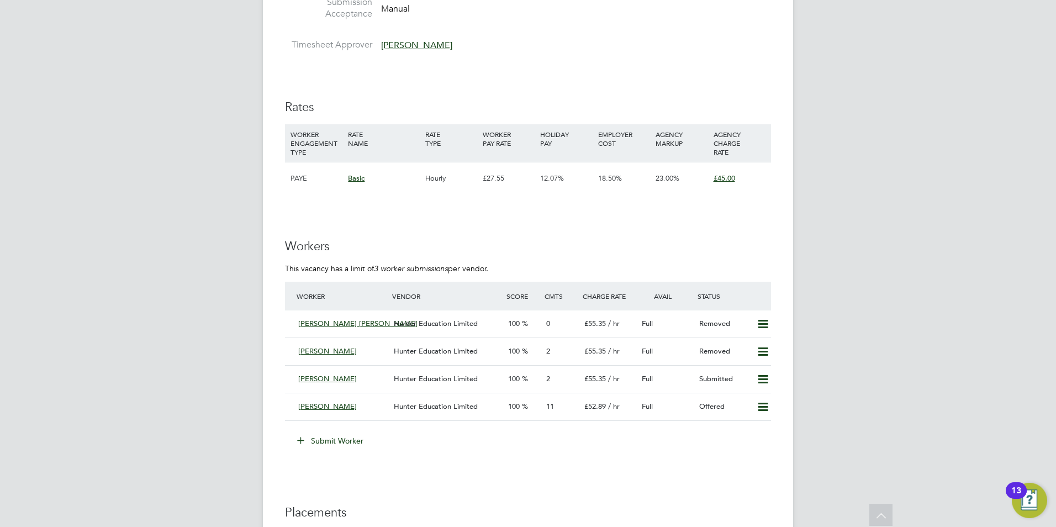
click at [335, 437] on button "Submit Worker" at bounding box center [330, 441] width 83 height 18
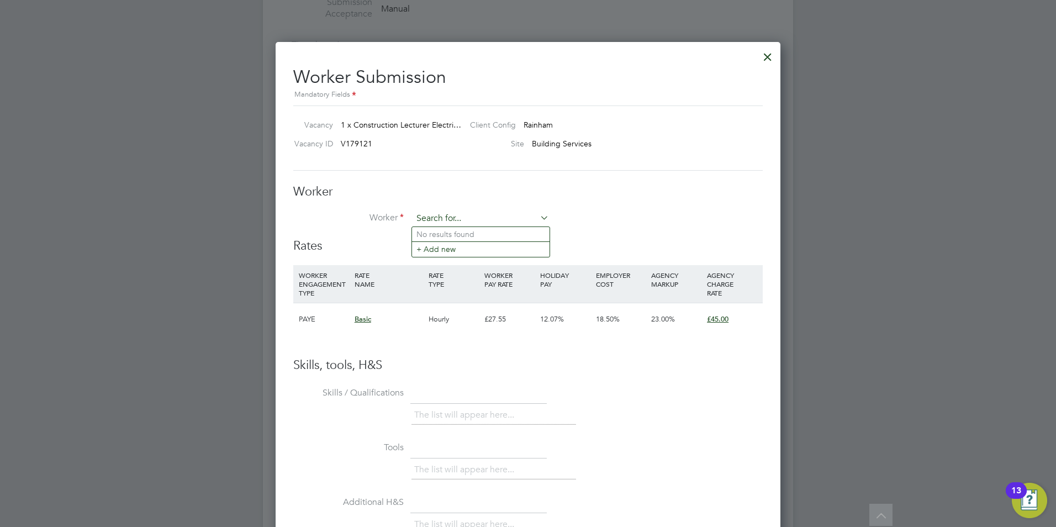
click at [428, 218] on input at bounding box center [481, 218] width 136 height 17
click at [422, 214] on input at bounding box center [481, 218] width 136 height 17
click at [462, 249] on li "[PERSON_NAME]" at bounding box center [481, 249] width 138 height 15
type input "[PERSON_NAME]"
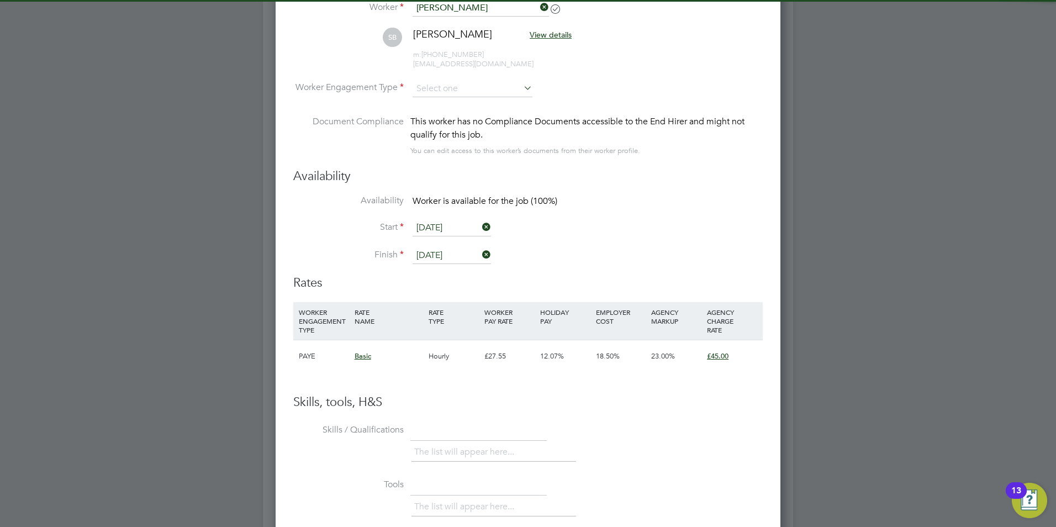
scroll to position [2043, 0]
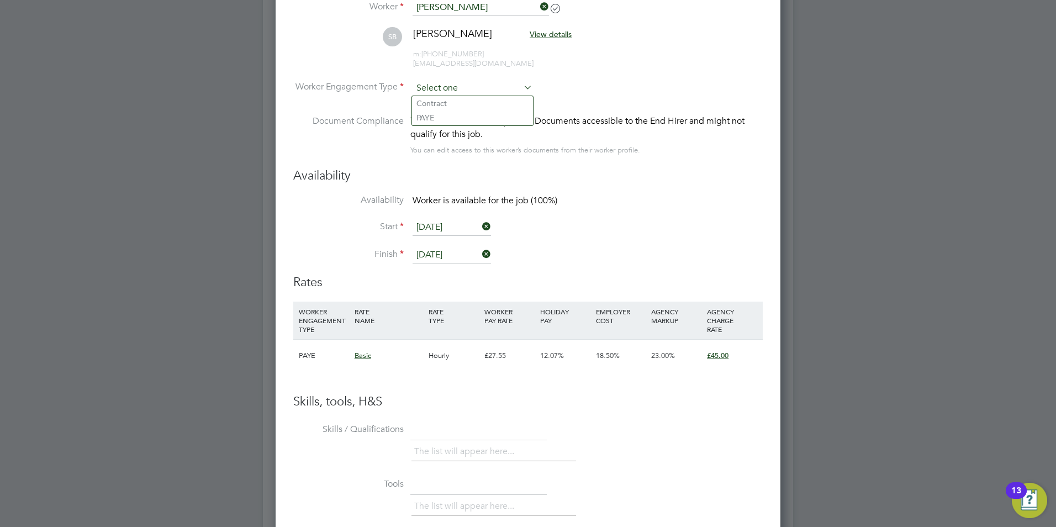
click at [462, 81] on input at bounding box center [473, 88] width 120 height 17
drag, startPoint x: 468, startPoint y: 100, endPoint x: 538, endPoint y: 245, distance: 161.1
click at [468, 101] on li "Contract" at bounding box center [472, 103] width 121 height 14
type input "Contract"
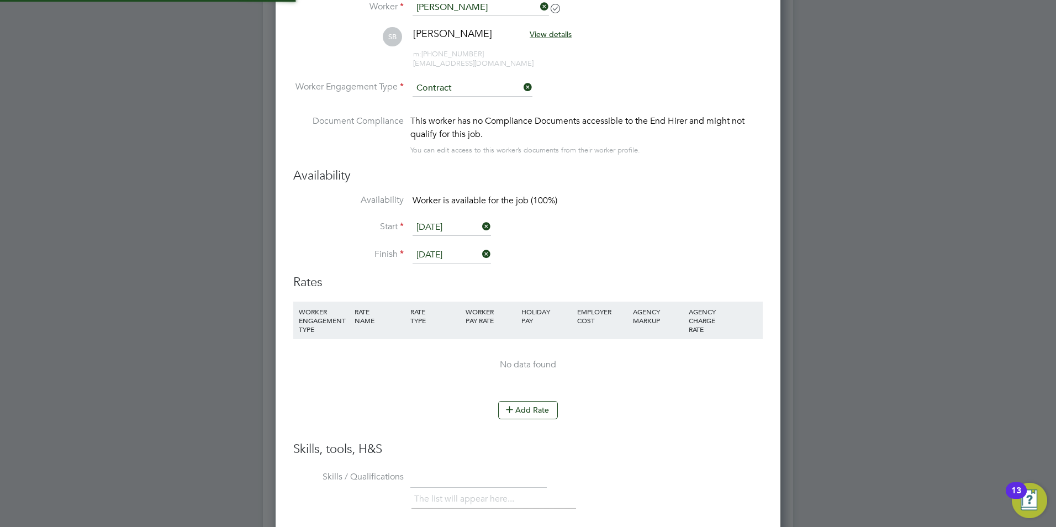
scroll to position [965, 505]
drag, startPoint x: 526, startPoint y: 86, endPoint x: 473, endPoint y: 88, distance: 52.5
click at [521, 86] on icon at bounding box center [521, 87] width 0 height 15
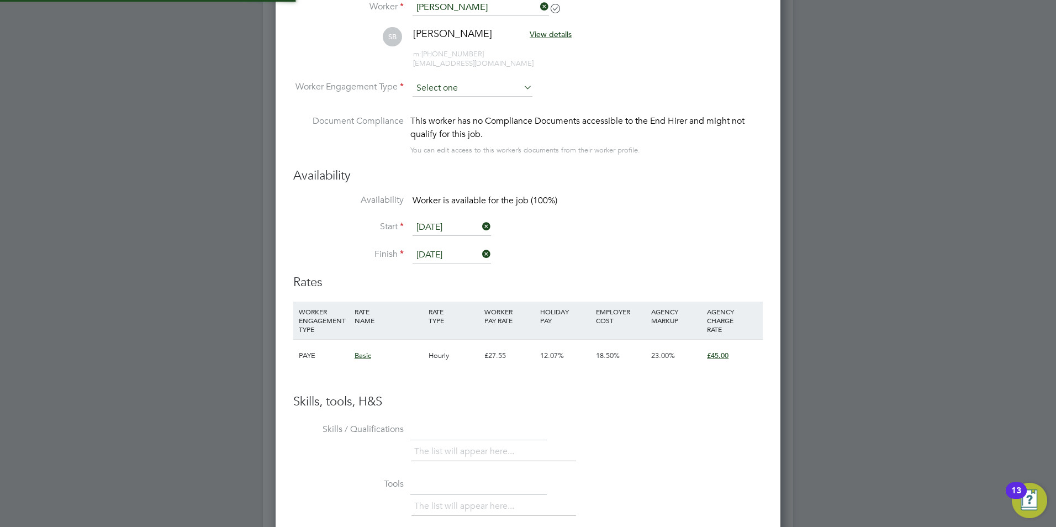
click at [468, 88] on input at bounding box center [473, 88] width 120 height 17
click at [443, 117] on li "PAYE" at bounding box center [472, 117] width 121 height 14
type input "PAYE"
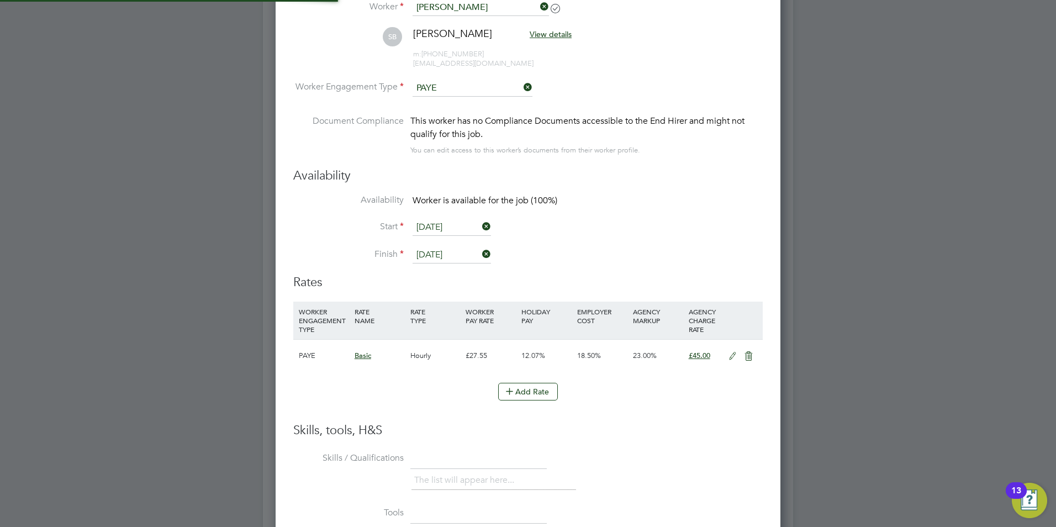
scroll to position [33, 56]
click at [534, 390] on button "Add Rate" at bounding box center [528, 392] width 60 height 18
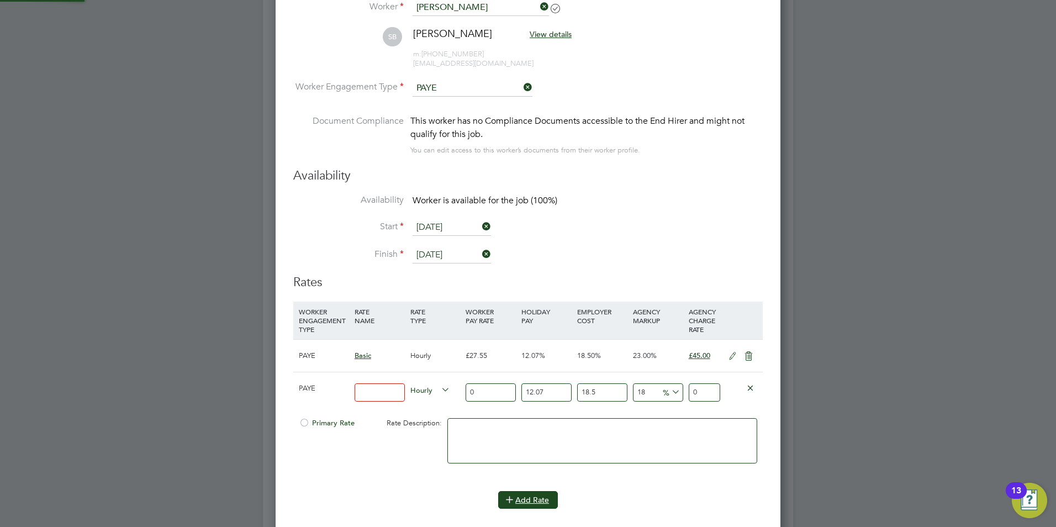
scroll to position [1055, 505]
click at [408, 402] on div "Hourly" at bounding box center [436, 391] width 56 height 38
drag, startPoint x: 383, startPoint y: 394, endPoint x: 406, endPoint y: 395, distance: 23.3
click at [389, 394] on input at bounding box center [380, 392] width 50 height 18
drag, startPoint x: 637, startPoint y: 416, endPoint x: 637, endPoint y: 426, distance: 9.9
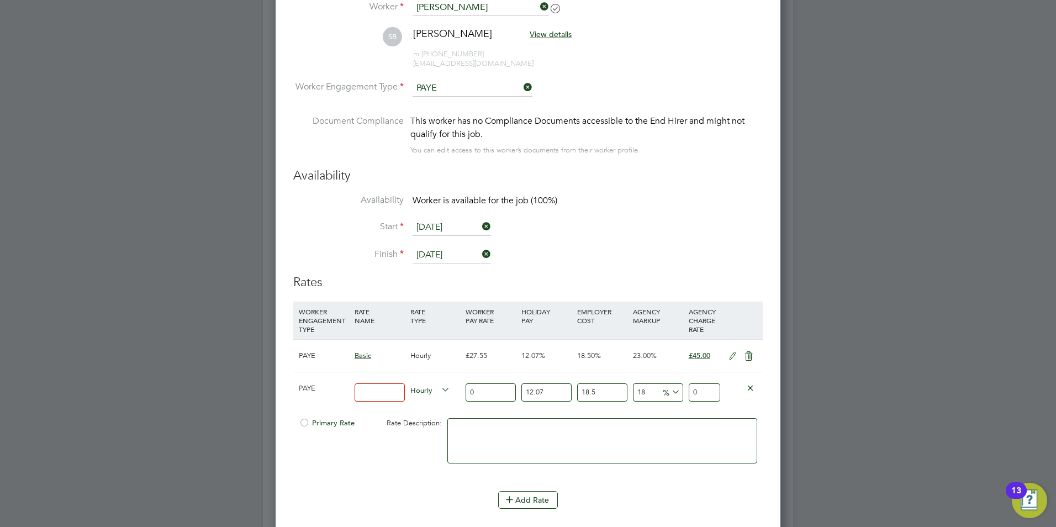
click at [637, 416] on div at bounding box center [602, 446] width 315 height 67
click at [374, 392] on input at bounding box center [380, 392] width 50 height 18
type input "basic"
click at [478, 389] on input "0" at bounding box center [491, 392] width 50 height 18
type input "5"
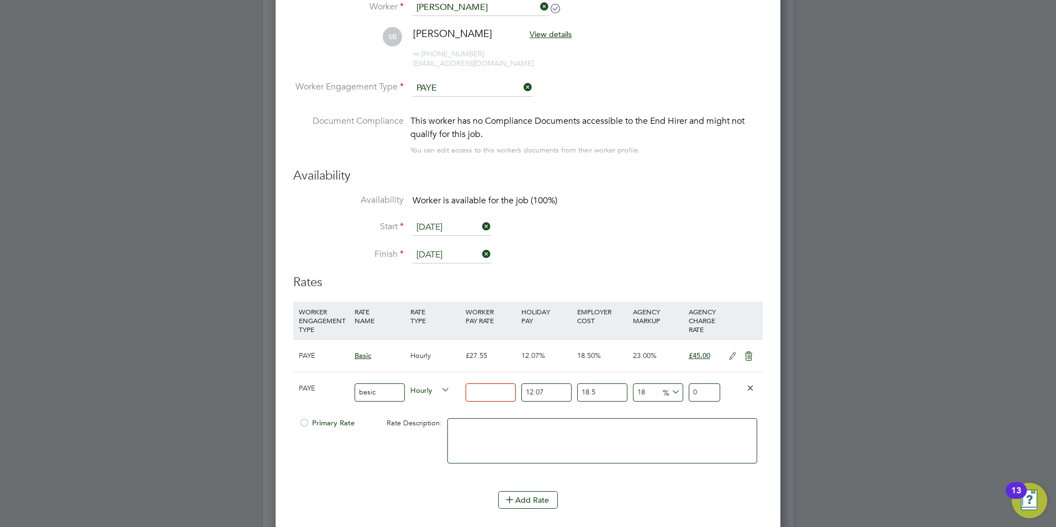
type input "7.83537405"
type input "55"
type input "86.18911455"
type input "55.5"
type input "86.972651955"
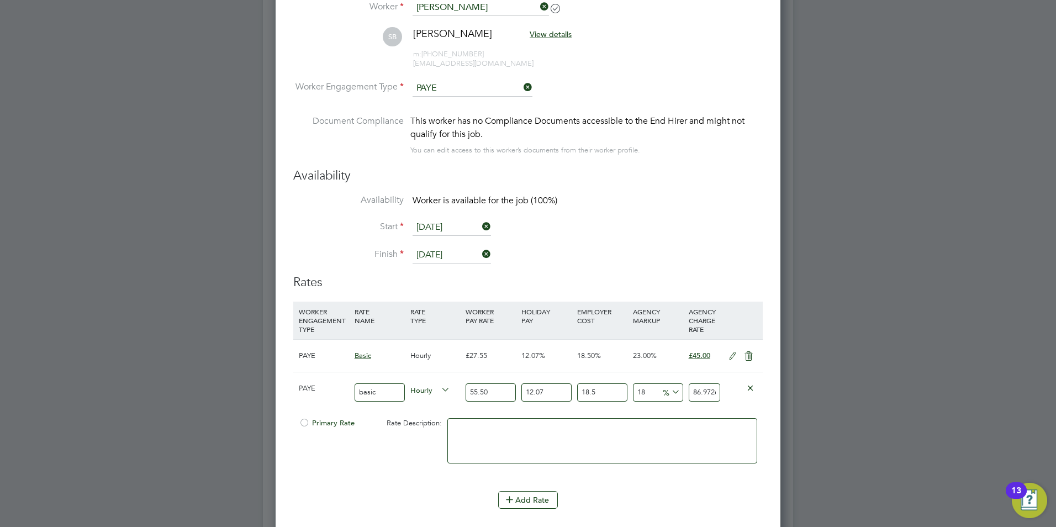
type input "55.50"
click at [648, 394] on input "18" at bounding box center [658, 392] width 50 height 18
type input "1"
type input "74.4426936225"
type input "2"
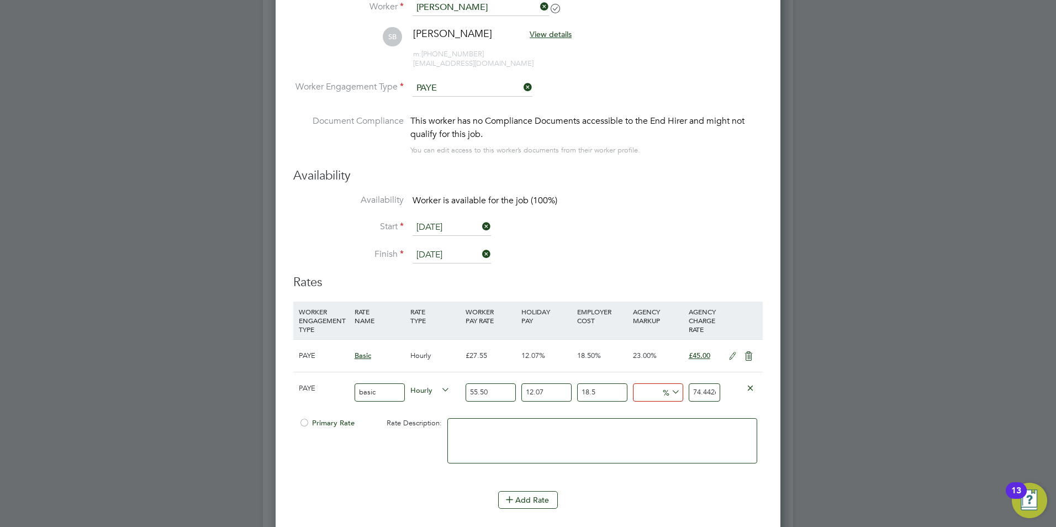
type input "75.179749995"
type input "23"
type input "90.6579338175"
type input "23"
click at [593, 392] on input "18.5" at bounding box center [602, 392] width 50 height 18
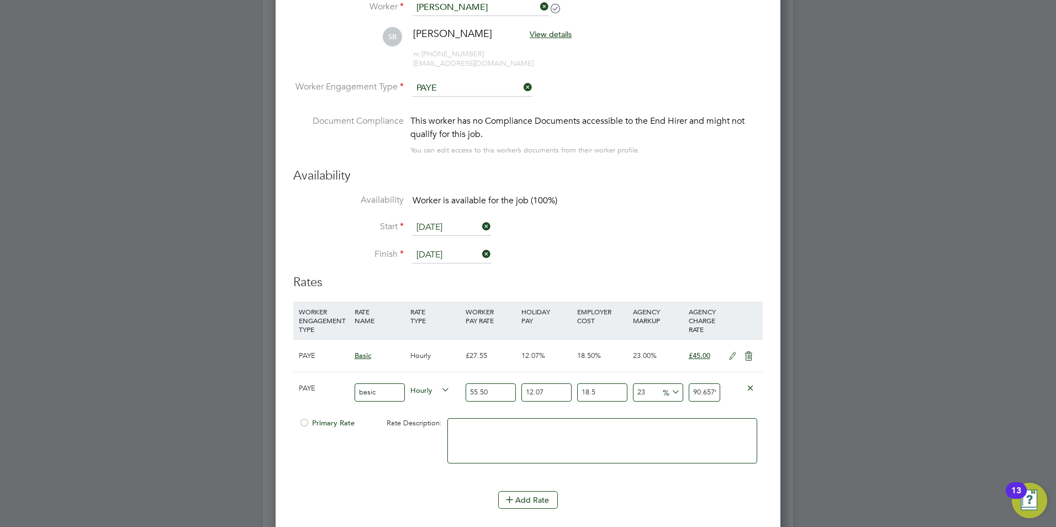
click at [557, 392] on input "12.07" at bounding box center [546, 392] width 50 height 18
click at [487, 392] on input "55.50" at bounding box center [491, 392] width 50 height 18
click at [490, 395] on input "55.50" at bounding box center [491, 392] width 50 height 18
type input "55"
type input "89.841195675"
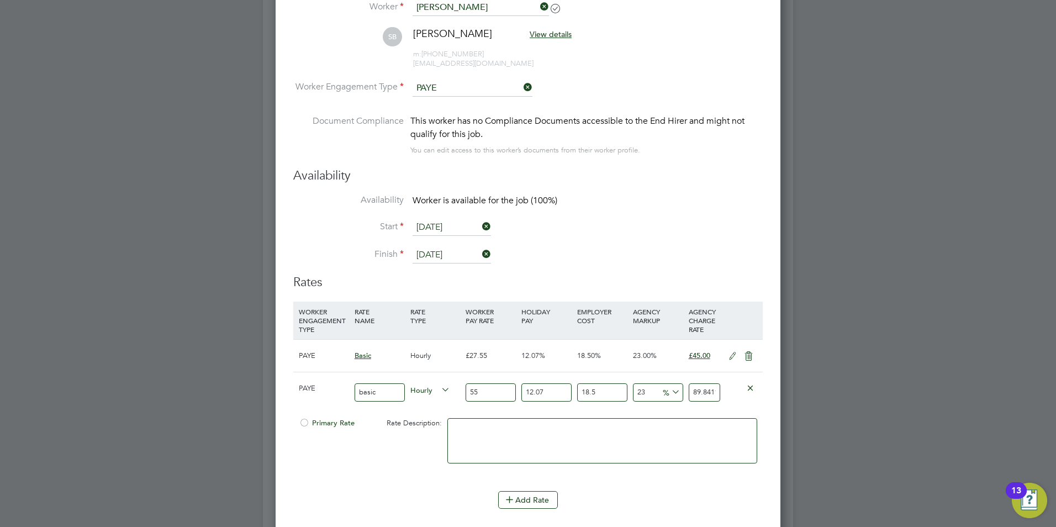
type input "55.5"
type input "90.6579338175"
type input "55.50"
click at [545, 391] on input "12.07" at bounding box center [546, 392] width 50 height 18
type input "12.0"
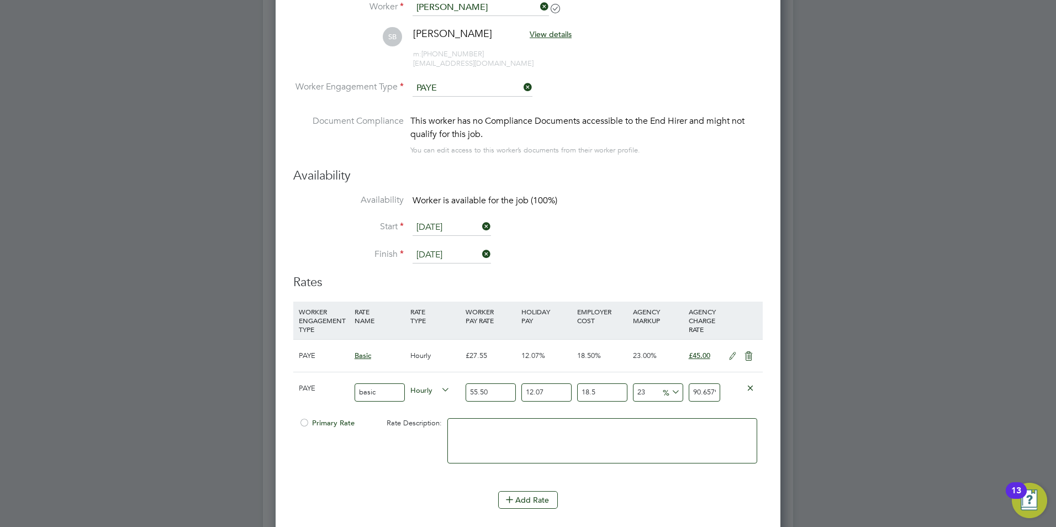
type input "90.601308"
type input "1"
type input "81.70296525"
type input "0"
type input "80.894025"
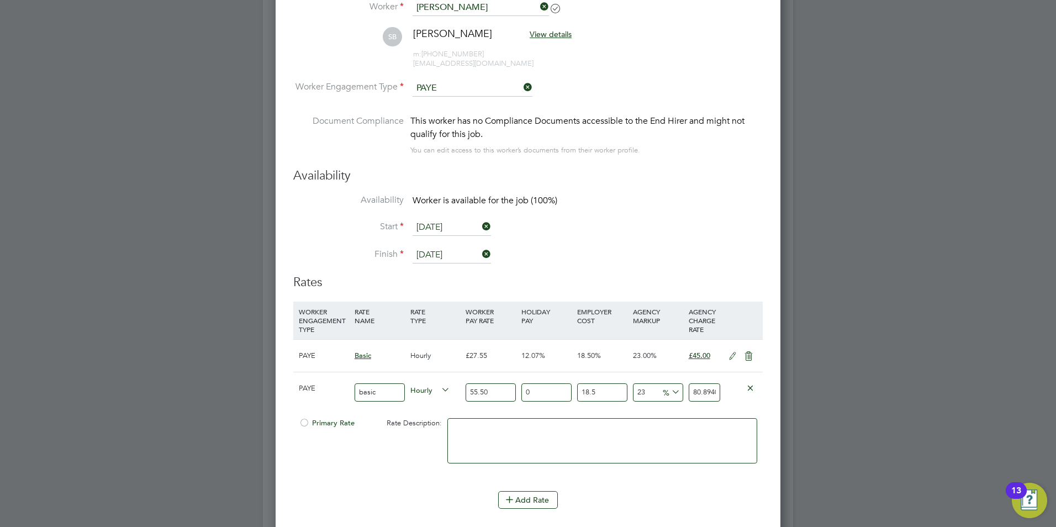
drag, startPoint x: 546, startPoint y: 392, endPoint x: 600, endPoint y: 398, distance: 55.0
click at [600, 398] on input "18.5" at bounding box center [602, 392] width 50 height 18
click at [602, 393] on input "18.5" at bounding box center [602, 392] width 50 height 18
type input "18"
type input "80.5527"
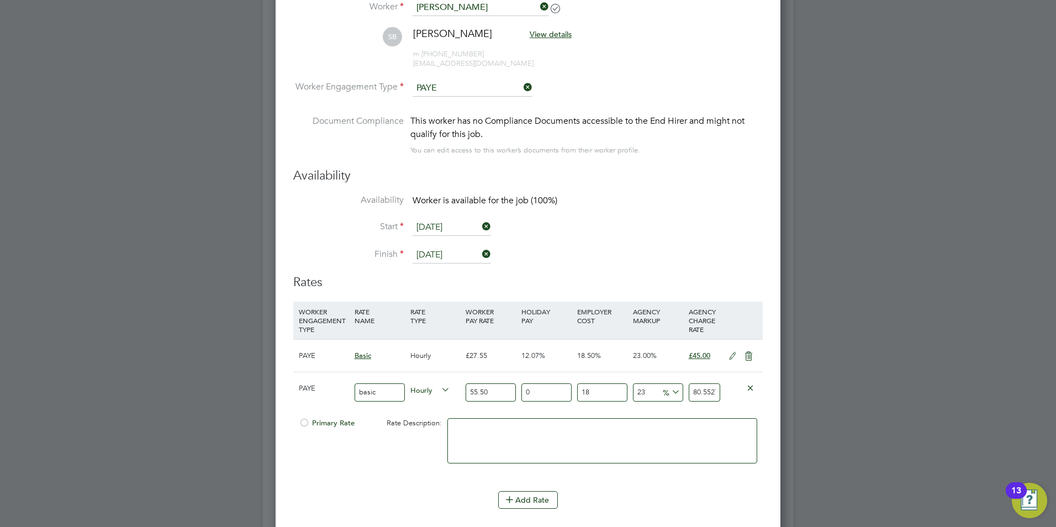
type input "1"
type input "68.94765"
type input "0"
type input "68.265"
click at [723, 406] on div "PAYE basic Hourly 55.50 0 n/a 0 n/a 23 12.765 % 68.265" at bounding box center [527, 392] width 469 height 41
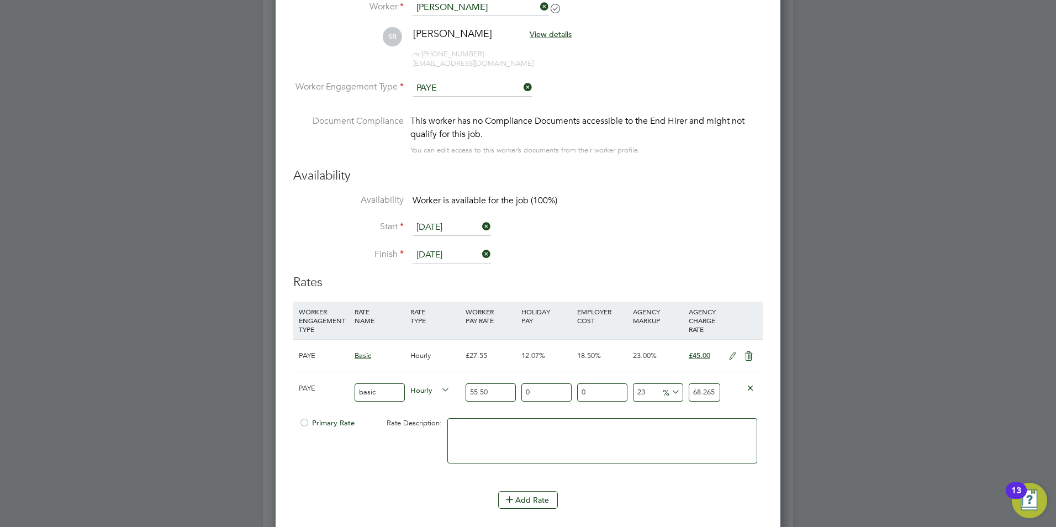
click at [602, 394] on input "0" at bounding box center [602, 392] width 50 height 18
click at [493, 421] on textarea at bounding box center [602, 440] width 310 height 45
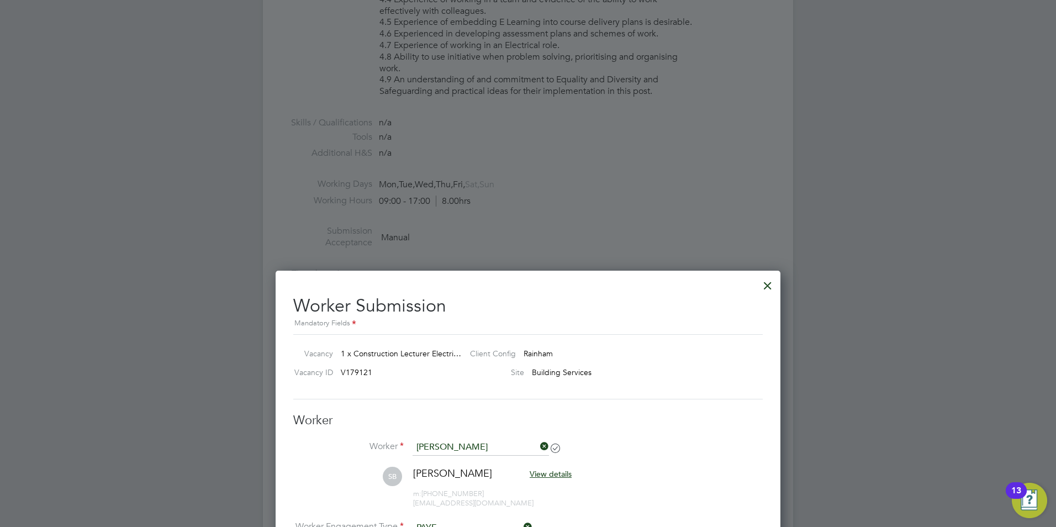
type textarea "Correct umbrella"
click at [764, 285] on div at bounding box center [768, 283] width 20 height 20
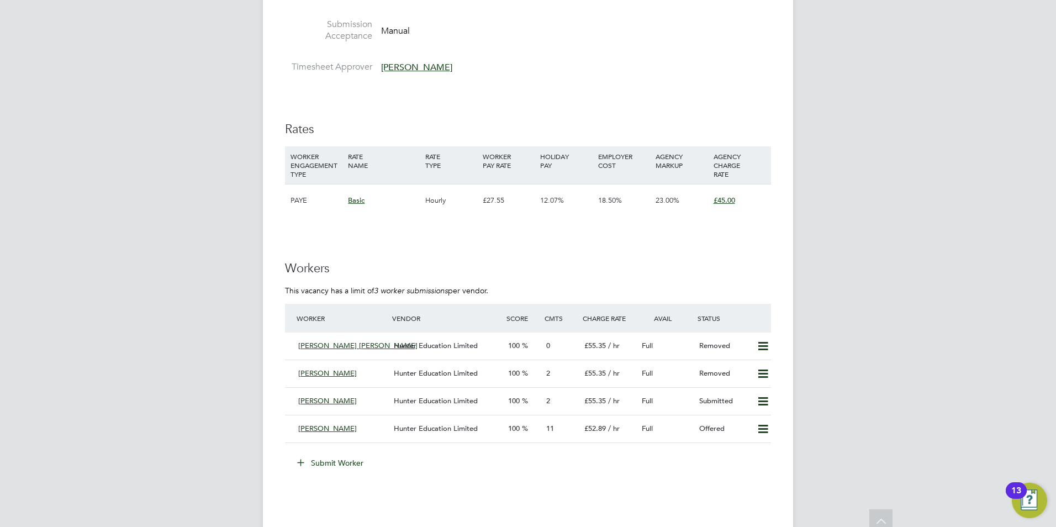
scroll to position [1832, 0]
